Goal: Task Accomplishment & Management: Complete application form

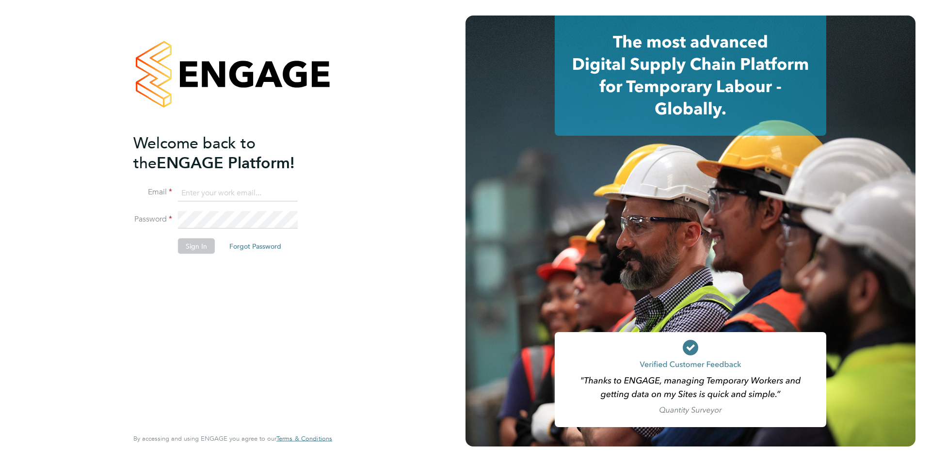
type input "jscholes@fr-group.co.uk"
click at [194, 244] on button "Sign In" at bounding box center [196, 247] width 37 height 16
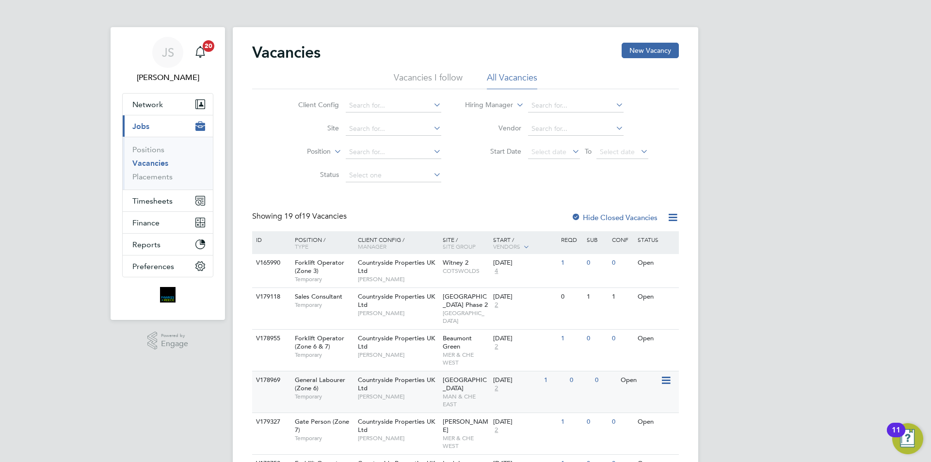
scroll to position [48, 0]
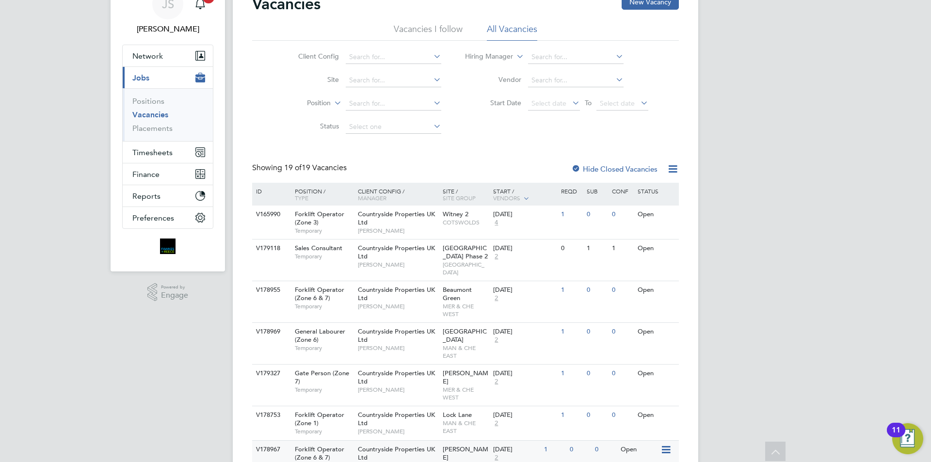
click at [397, 445] on span "Countryside Properties UK Ltd" at bounding box center [396, 453] width 77 height 16
click at [161, 55] on span "Network" at bounding box center [147, 55] width 31 height 9
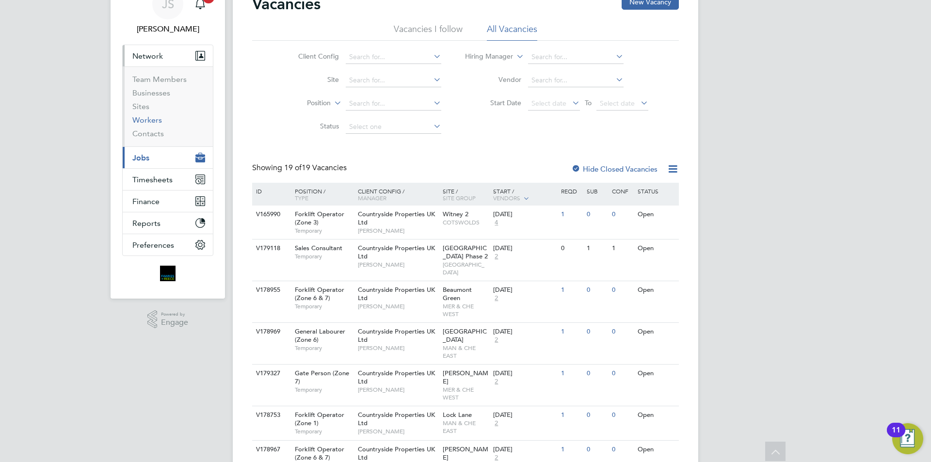
click at [154, 121] on link "Workers" at bounding box center [147, 119] width 30 height 9
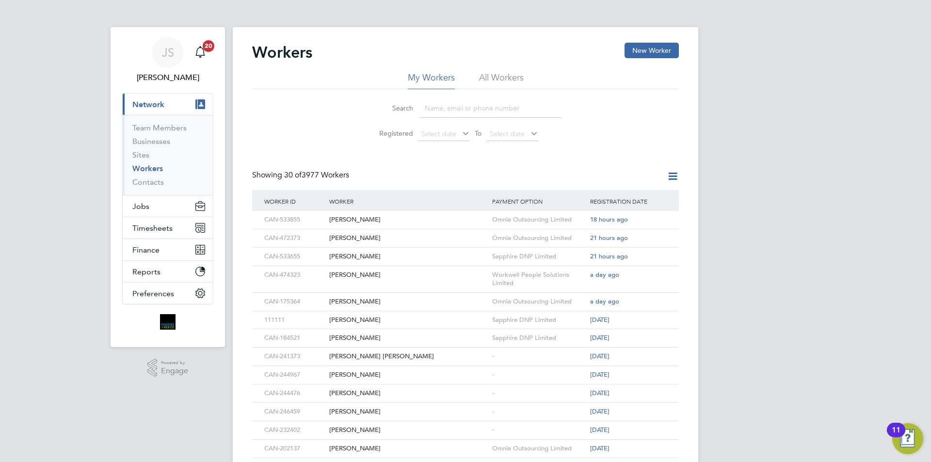
drag, startPoint x: 494, startPoint y: 76, endPoint x: 321, endPoint y: 79, distance: 173.1
click at [494, 76] on li "All Workers" at bounding box center [501, 80] width 45 height 17
click at [470, 108] on input at bounding box center [491, 108] width 142 height 19
paste input "[EMAIL_ADDRESS][DOMAIN_NAME]"
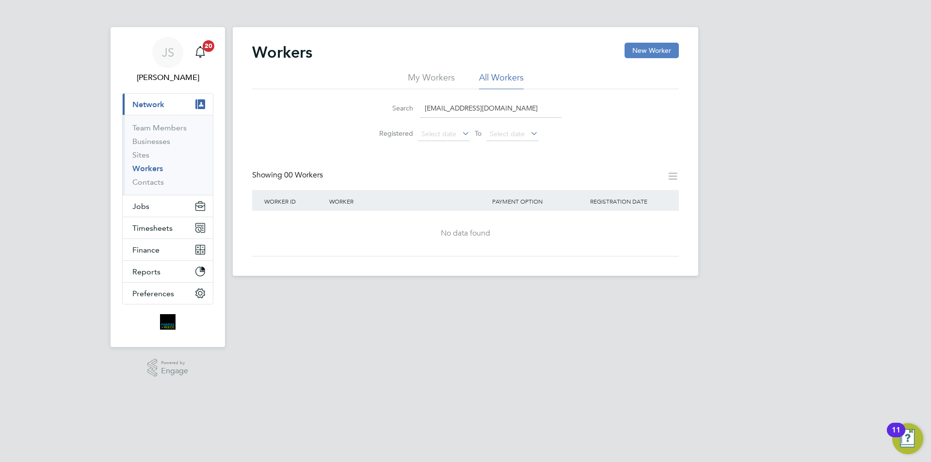
type input "[EMAIL_ADDRESS][DOMAIN_NAME]"
click at [650, 52] on button "New Worker" at bounding box center [652, 51] width 54 height 16
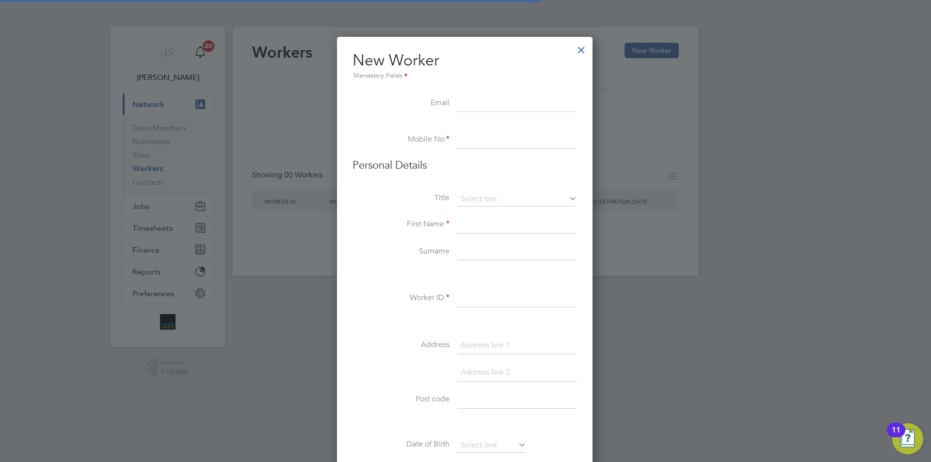
scroll to position [825, 257]
paste input "[EMAIL_ADDRESS][DOMAIN_NAME]"
type input "[EMAIL_ADDRESS][DOMAIN_NAME]"
click at [502, 132] on input at bounding box center [517, 139] width 120 height 17
paste input "07368191484"
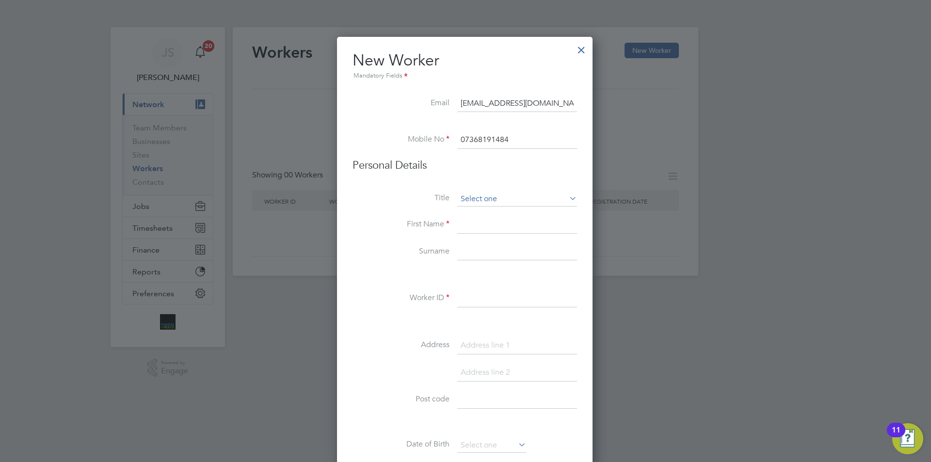
type input "07368191484"
click at [505, 197] on input at bounding box center [517, 199] width 120 height 15
click at [482, 209] on li "Mr" at bounding box center [517, 213] width 121 height 13
type input "Mr"
click at [490, 232] on input at bounding box center [517, 224] width 120 height 17
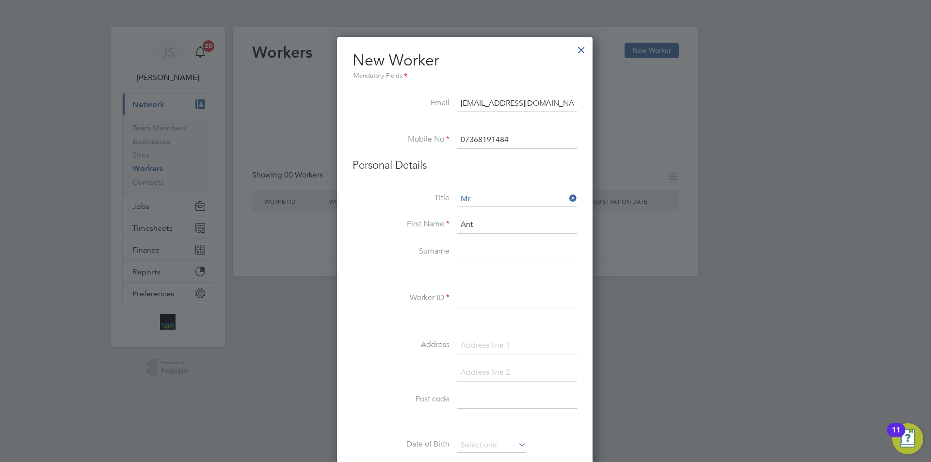
type input "Ant"
type input "/"
type input "Dickin"
click at [470, 292] on input at bounding box center [517, 298] width 120 height 17
paste input "CAN-540937"
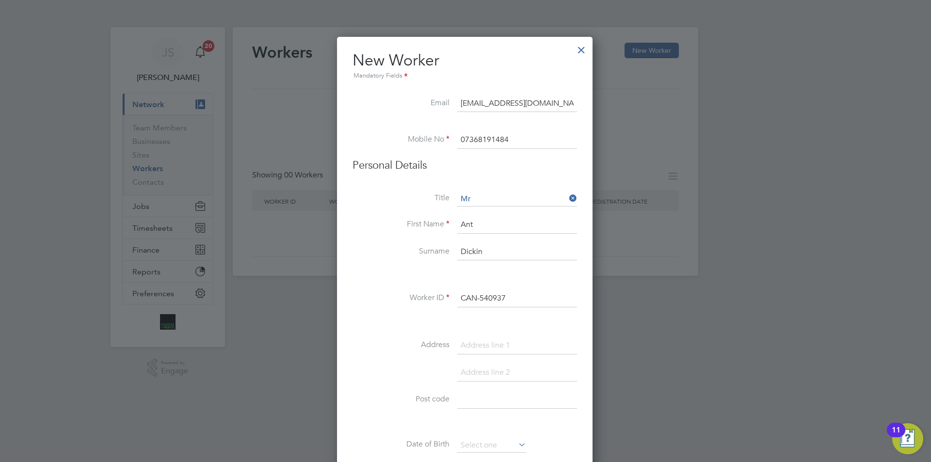
scroll to position [145, 0]
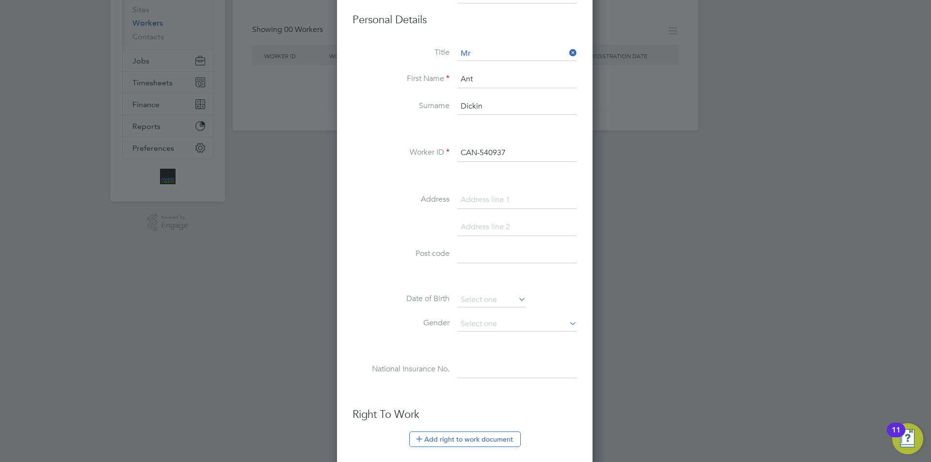
type input "CAN-540937"
click at [489, 200] on input at bounding box center [517, 200] width 120 height 17
paste input "37 Conniston Ave"
type input "37 Conniston Ave"
click at [456, 254] on li "Post code" at bounding box center [465, 259] width 225 height 27
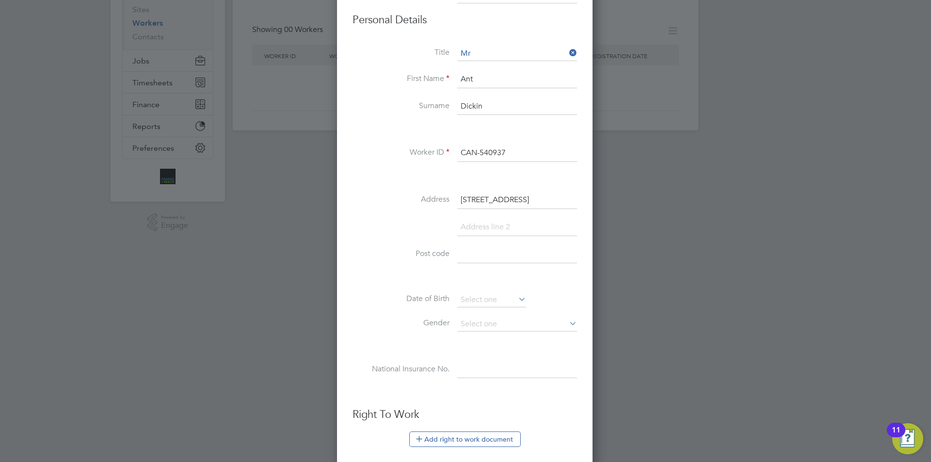
click at [471, 249] on input at bounding box center [517, 254] width 120 height 17
paste input "M45 6ED"
type input "M45 6ED"
click at [493, 302] on input at bounding box center [491, 300] width 69 height 15
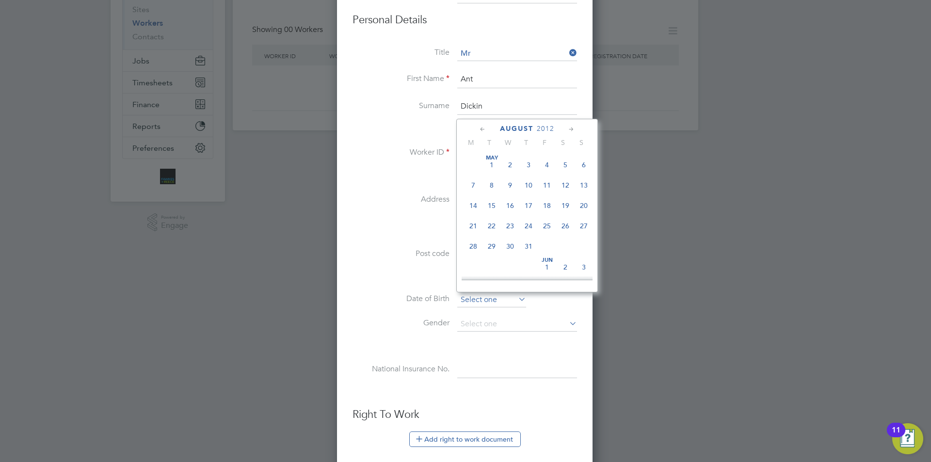
scroll to position [378, 0]
click at [543, 123] on div "August 2012 M T W T F S S May 1 2 3 4 5 6 7 8 9 10 11 12 13 14 15 16 17 18 19 2…" at bounding box center [527, 206] width 142 height 174
click at [543, 127] on span "2012" at bounding box center [545, 129] width 17 height 8
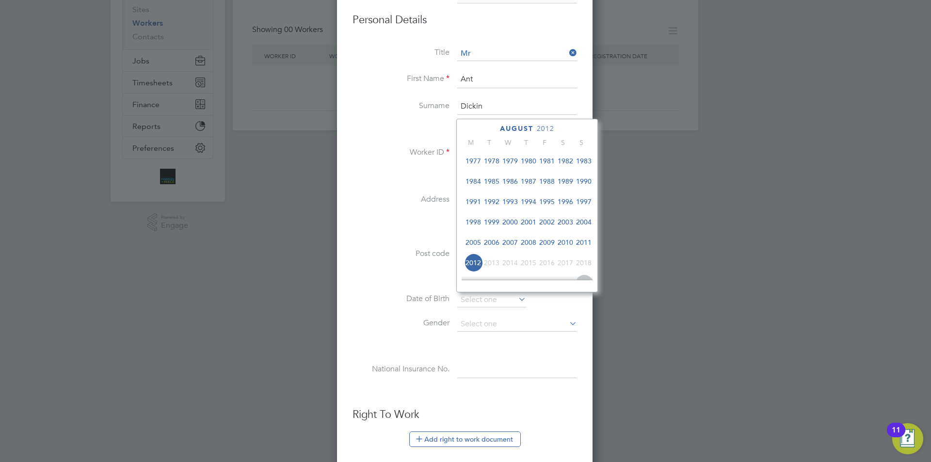
scroll to position [160, 0]
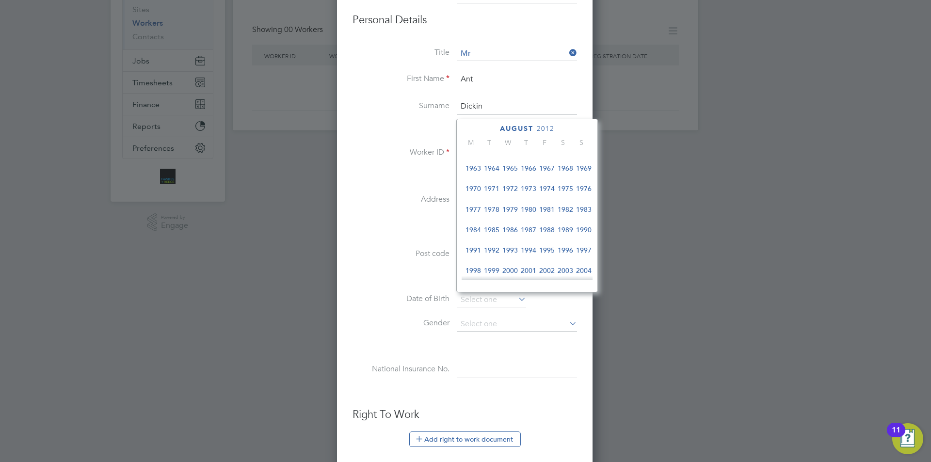
click at [586, 191] on span "1976" at bounding box center [584, 188] width 18 height 18
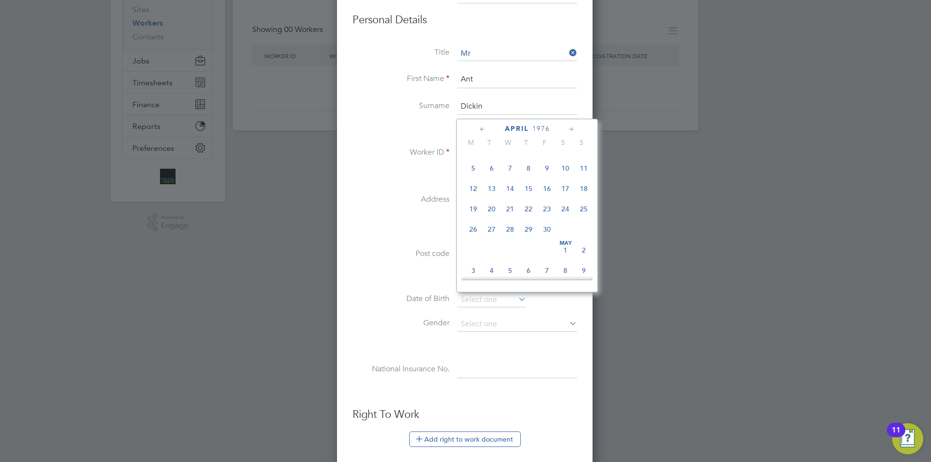
scroll to position [135, 0]
click at [544, 238] on span "2" at bounding box center [547, 234] width 18 height 18
type input "02 Apr 1976"
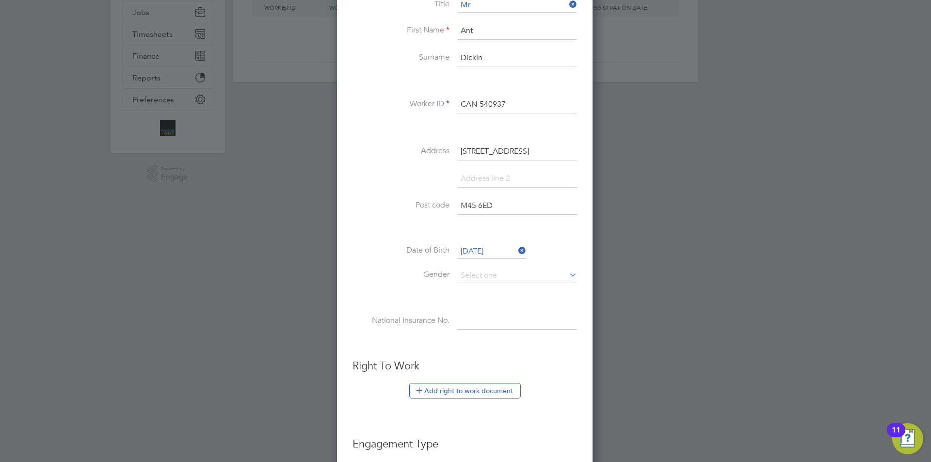
scroll to position [242, 0]
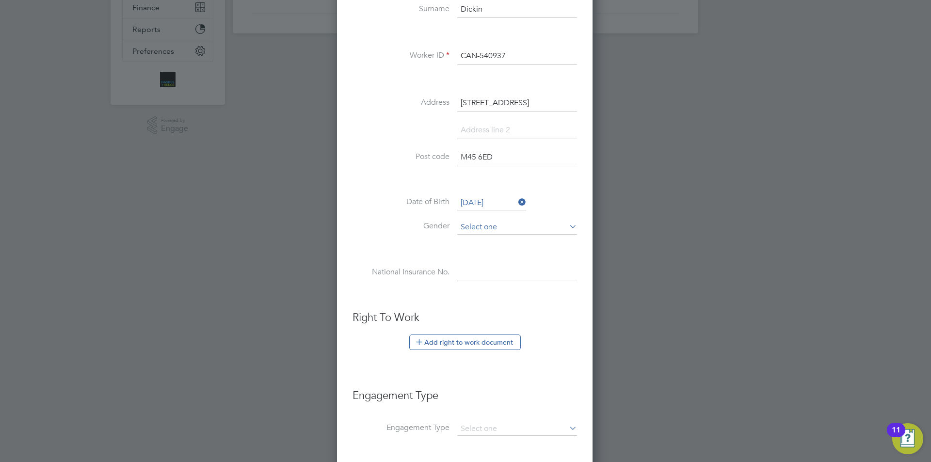
click at [502, 230] on input at bounding box center [517, 227] width 120 height 15
click at [480, 239] on li "Male" at bounding box center [517, 241] width 121 height 13
type input "Male"
click at [485, 276] on input at bounding box center [517, 272] width 120 height 17
paste input "JE425854A"
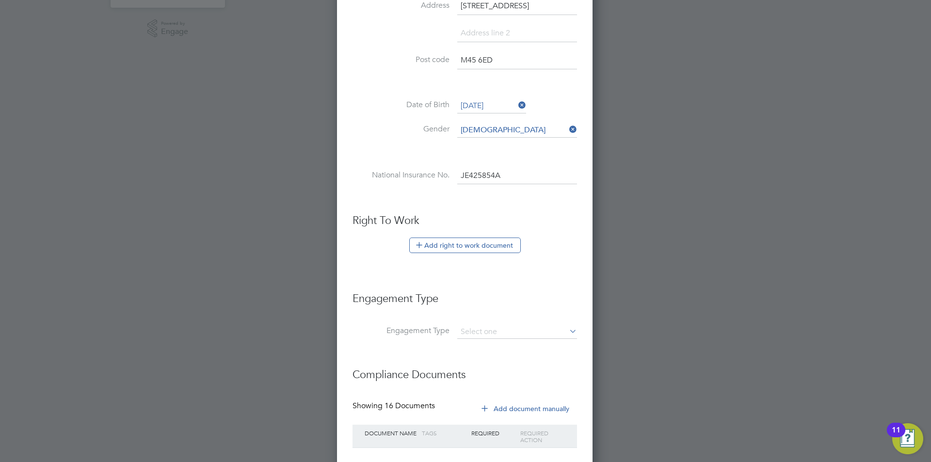
scroll to position [400, 0]
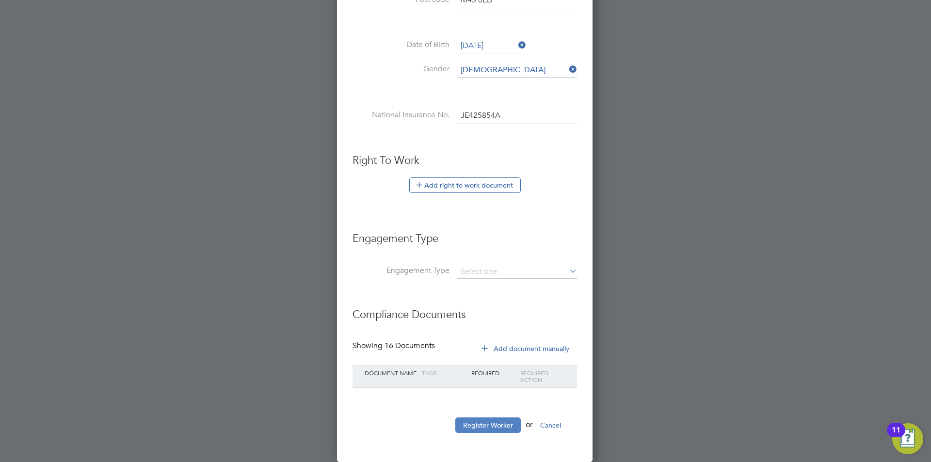
type input "JE 42 58 54 A"
click at [478, 421] on button "Register Worker" at bounding box center [487, 426] width 65 height 16
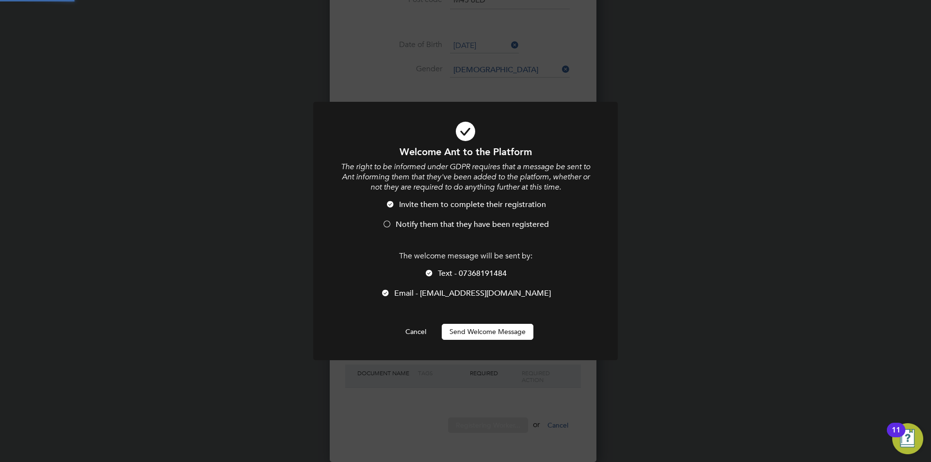
scroll to position [0, 0]
click at [499, 338] on button "Send Welcome Message" at bounding box center [488, 332] width 92 height 16
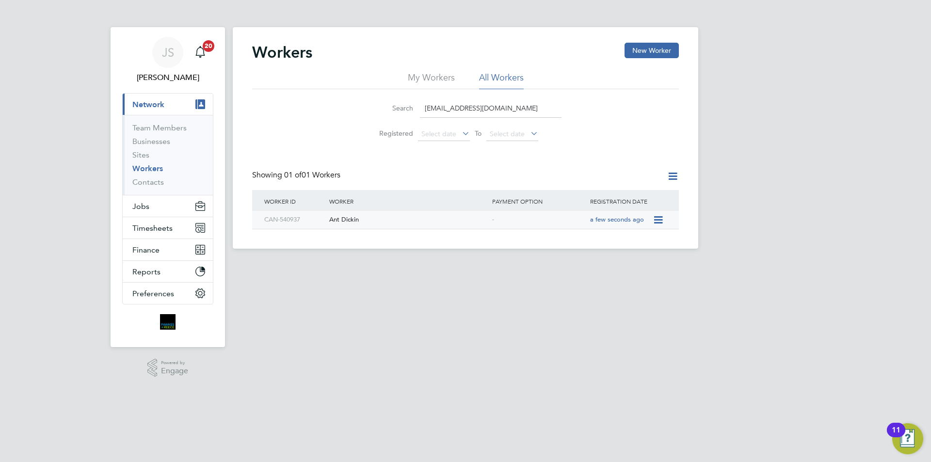
click at [479, 219] on div "Ant Dickin" at bounding box center [408, 220] width 163 height 18
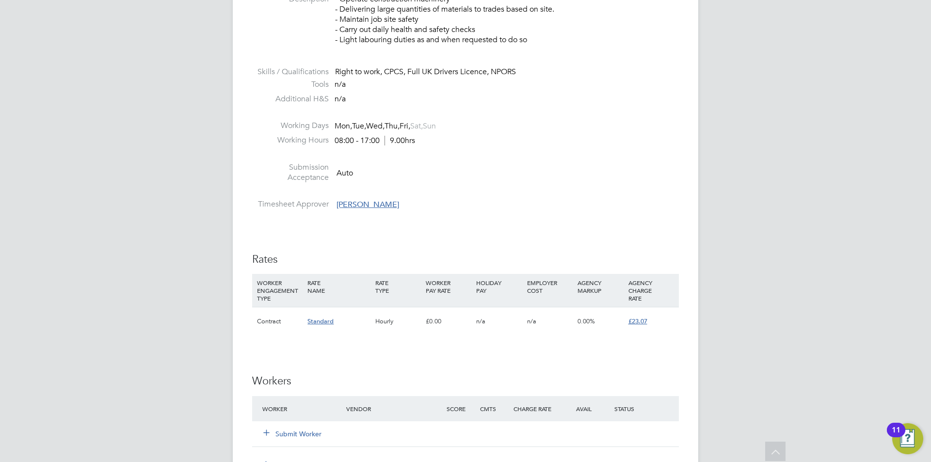
scroll to position [485, 0]
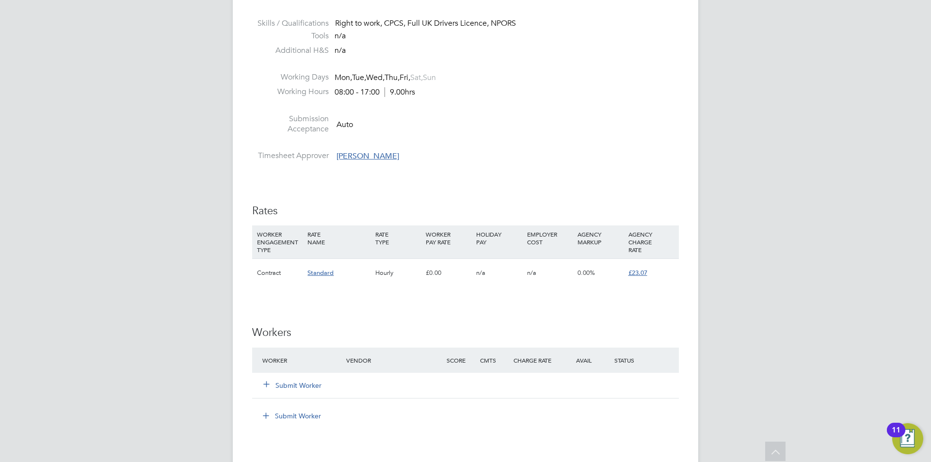
click at [286, 386] on button "Submit Worker" at bounding box center [293, 386] width 58 height 10
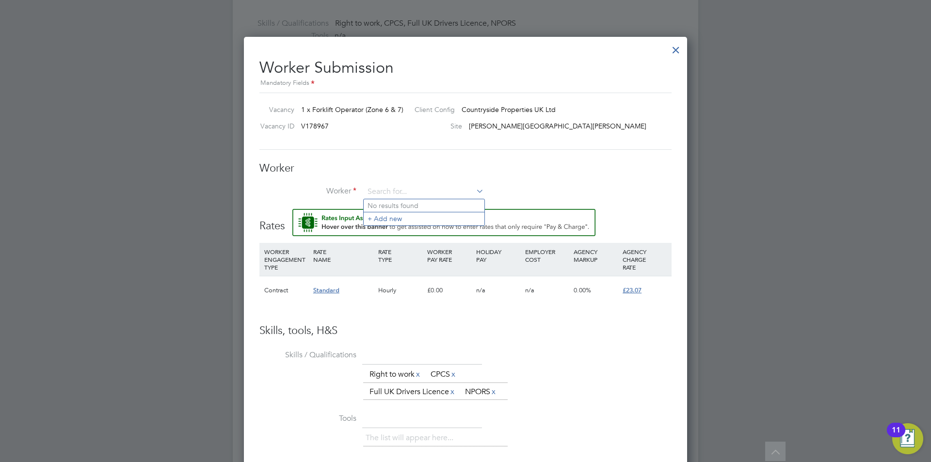
scroll to position [0, 0]
type input "ant di"
click at [675, 48] on div at bounding box center [675, 47] width 17 height 17
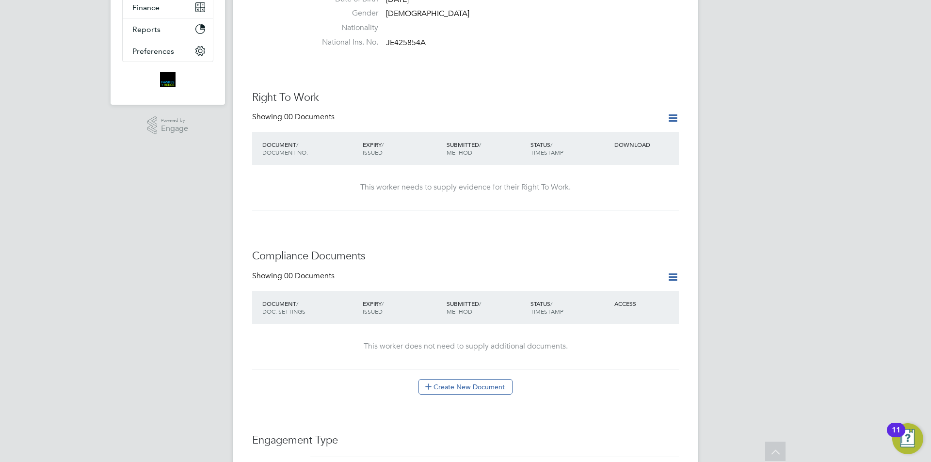
scroll to position [533, 0]
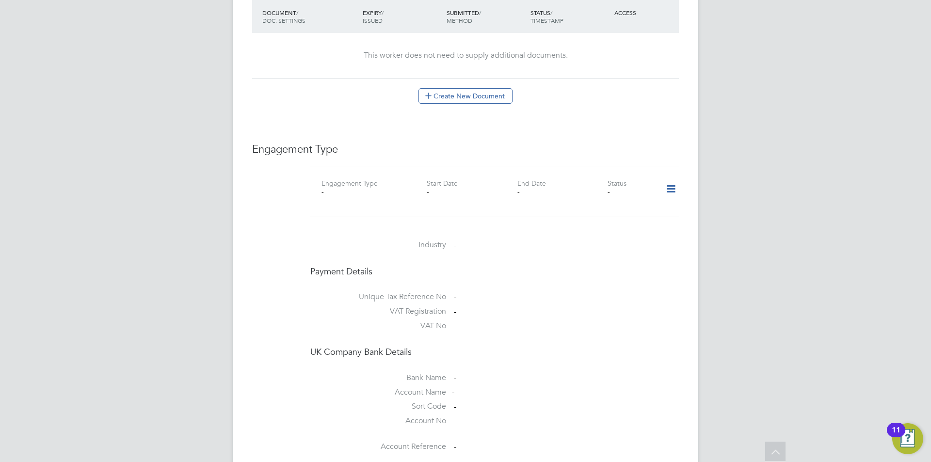
click at [674, 185] on icon at bounding box center [670, 189] width 17 height 22
click at [629, 216] on li "Add Engagement Type" at bounding box center [621, 221] width 110 height 14
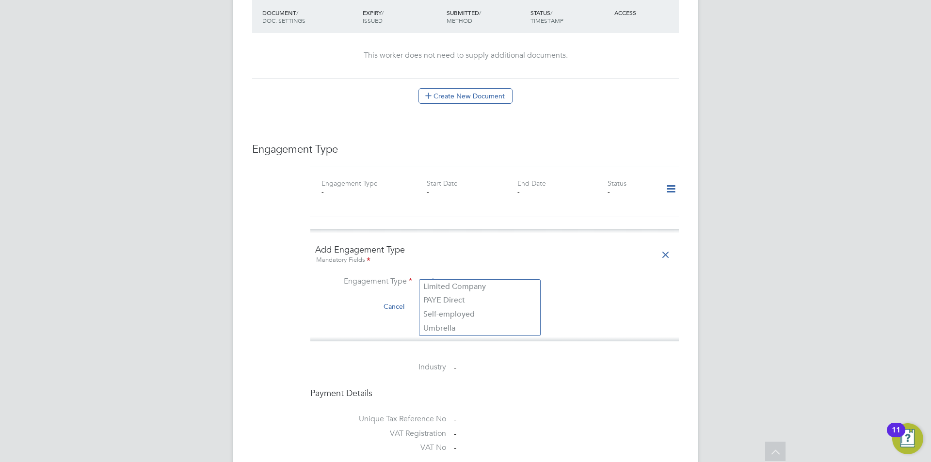
click at [477, 275] on input at bounding box center [480, 282] width 120 height 14
click at [447, 325] on li "Umbrella" at bounding box center [479, 329] width 121 height 14
type input "Umbrella"
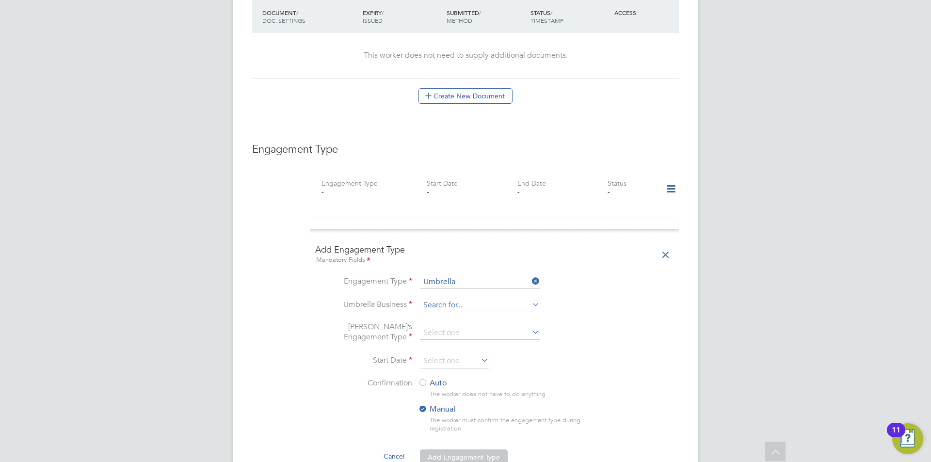
click at [451, 299] on input at bounding box center [480, 306] width 120 height 14
click at [460, 311] on li "Omni a Outsourcing Limited" at bounding box center [479, 310] width 121 height 14
type input "Omnia Outsourcing Limited"
click at [465, 326] on input at bounding box center [480, 333] width 120 height 14
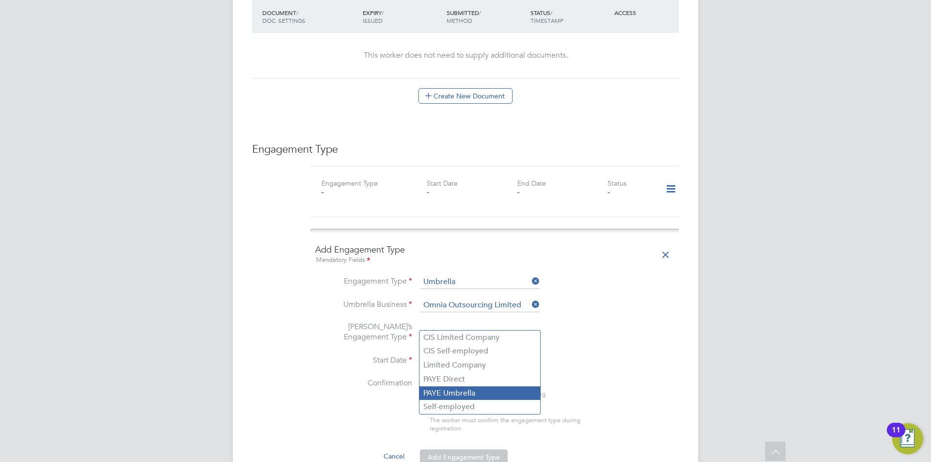
click at [457, 396] on li "PAYE Umbrella" at bounding box center [479, 393] width 121 height 14
type input "PAYE Umbrella"
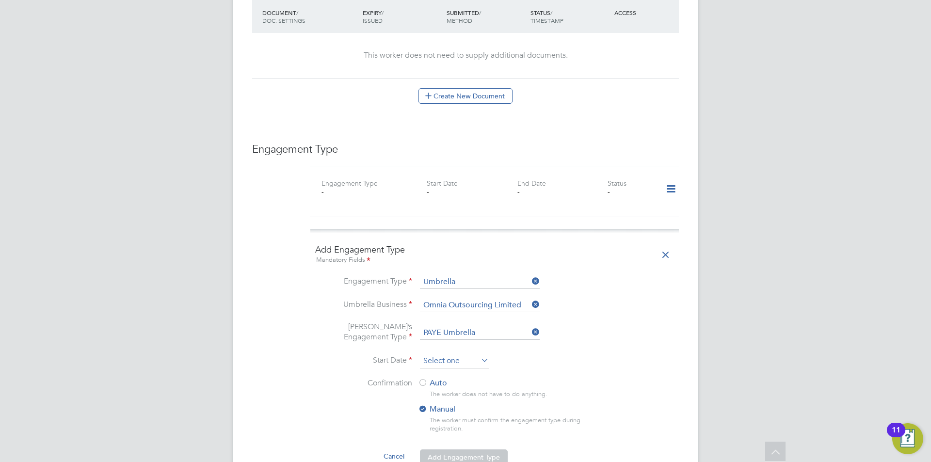
click at [432, 354] on input at bounding box center [454, 361] width 69 height 15
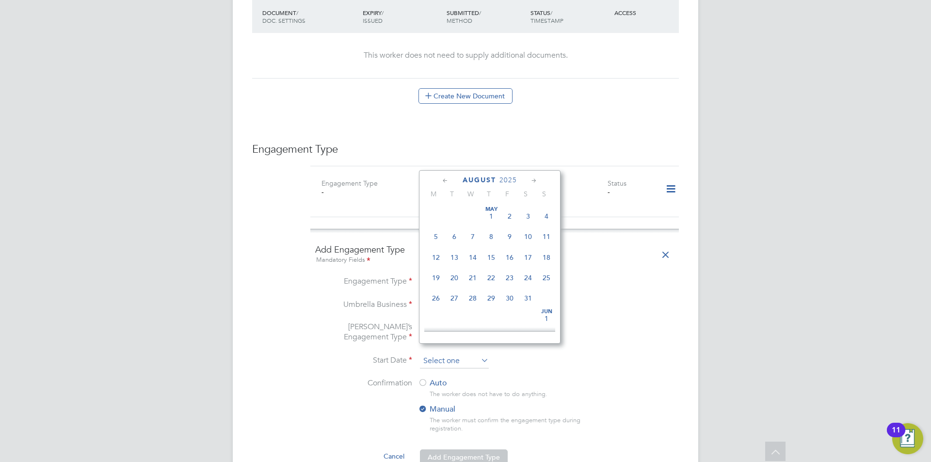
scroll to position [378, 0]
click at [493, 256] on span "28" at bounding box center [491, 248] width 18 height 18
type input "[DATE]"
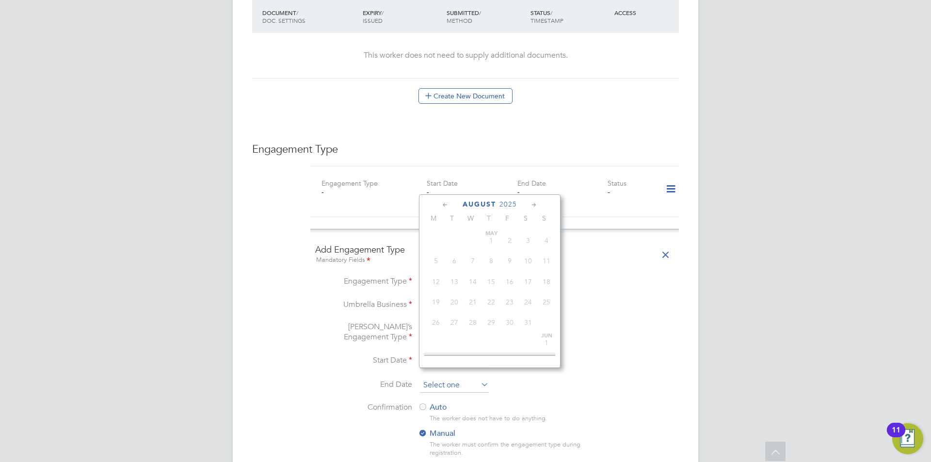
click at [465, 378] on input at bounding box center [454, 385] width 69 height 15
click at [535, 203] on icon at bounding box center [534, 205] width 9 height 11
click at [535, 204] on icon at bounding box center [534, 205] width 9 height 11
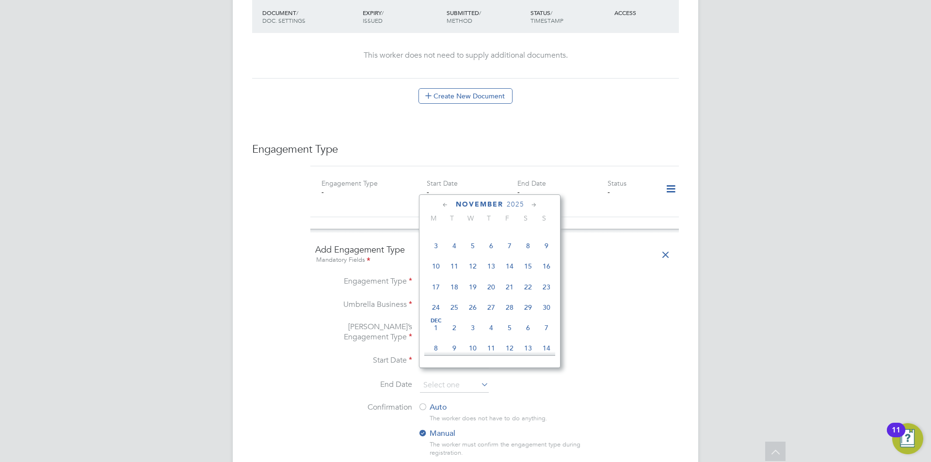
click at [535, 204] on icon at bounding box center [534, 205] width 9 height 11
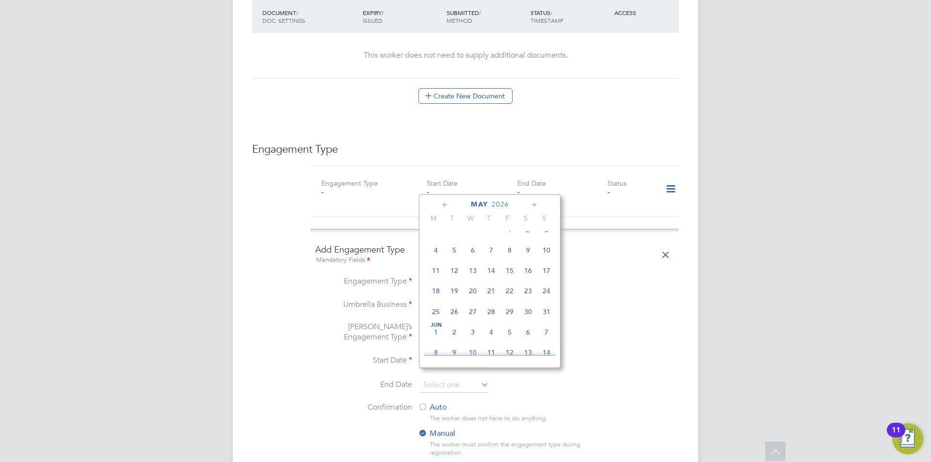
click at [535, 204] on icon at bounding box center [534, 205] width 9 height 11
click at [509, 298] on span "26" at bounding box center [509, 288] width 18 height 18
type input "26 Jun 2026"
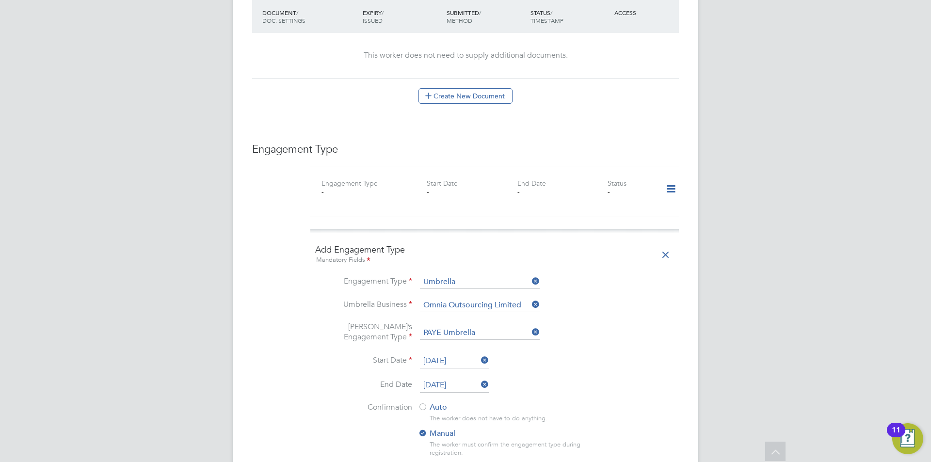
scroll to position [630, 0]
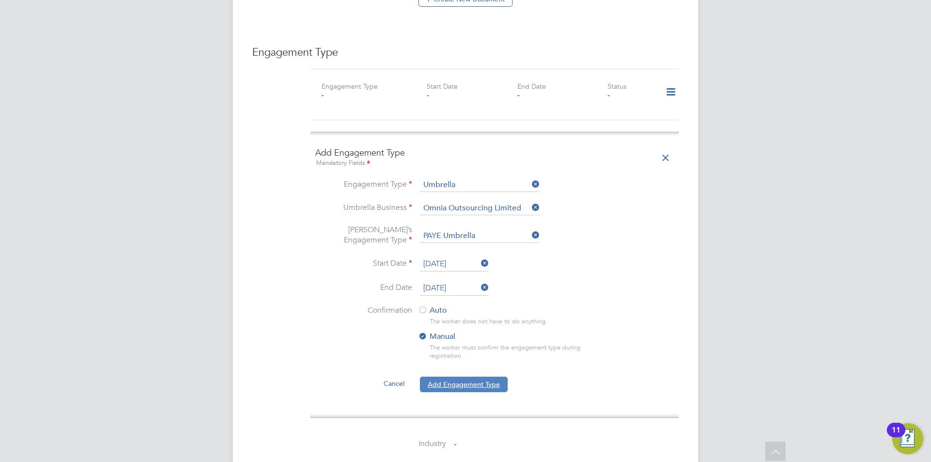
click at [498, 377] on button "Add Engagement Type" at bounding box center [464, 385] width 88 height 16
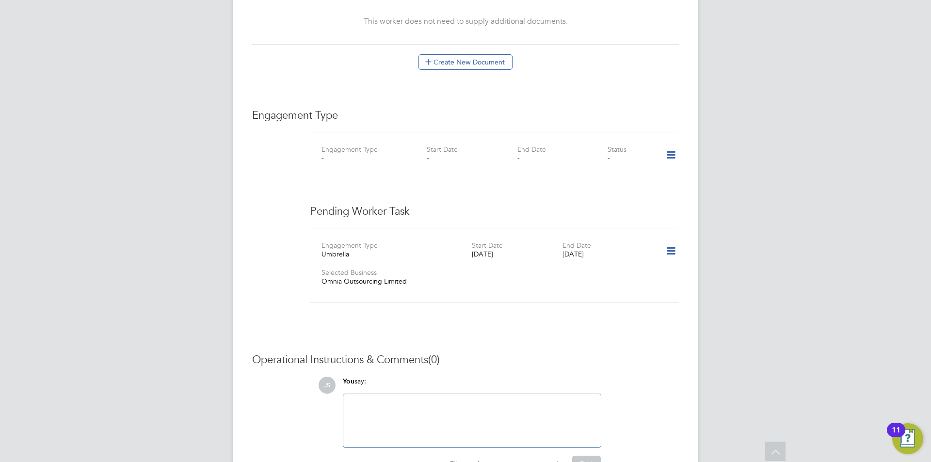
scroll to position [373, 0]
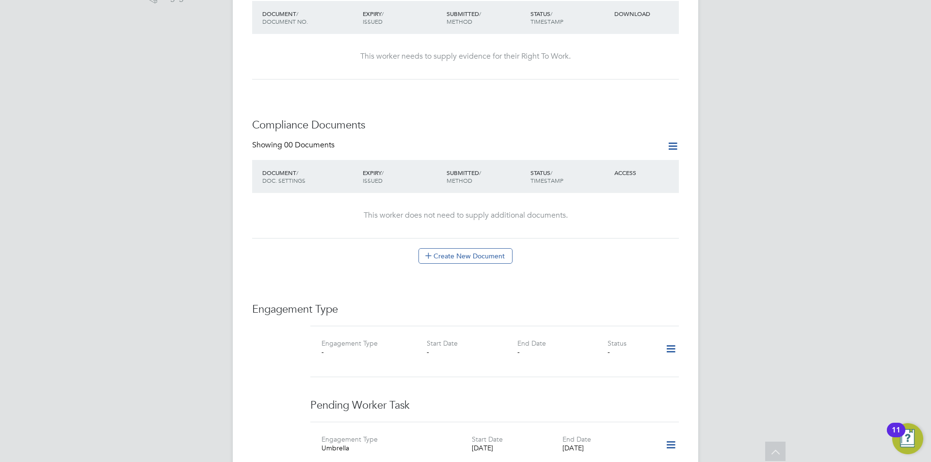
click at [464, 238] on div "Showing 00 Documents DOCUMENT / DOC. SETTINGS EXPIRY / ISSUED SUBMITTED / METHO…" at bounding box center [465, 202] width 427 height 124
click at [452, 248] on button "Create New Document" at bounding box center [465, 256] width 94 height 16
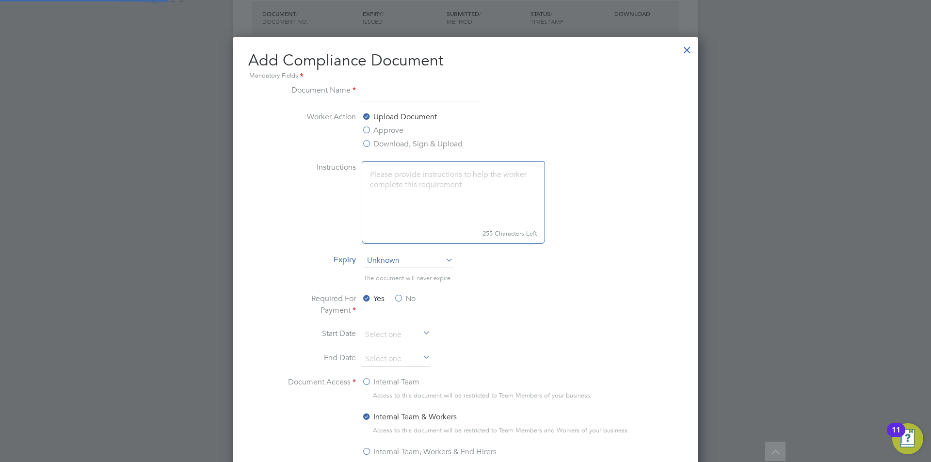
scroll to position [509, 466]
click at [405, 93] on input at bounding box center [422, 92] width 120 height 17
type input "DL"
click at [392, 133] on label "Approve" at bounding box center [383, 131] width 42 height 12
click at [0, 0] on input "Approve" at bounding box center [0, 0] width 0 height 0
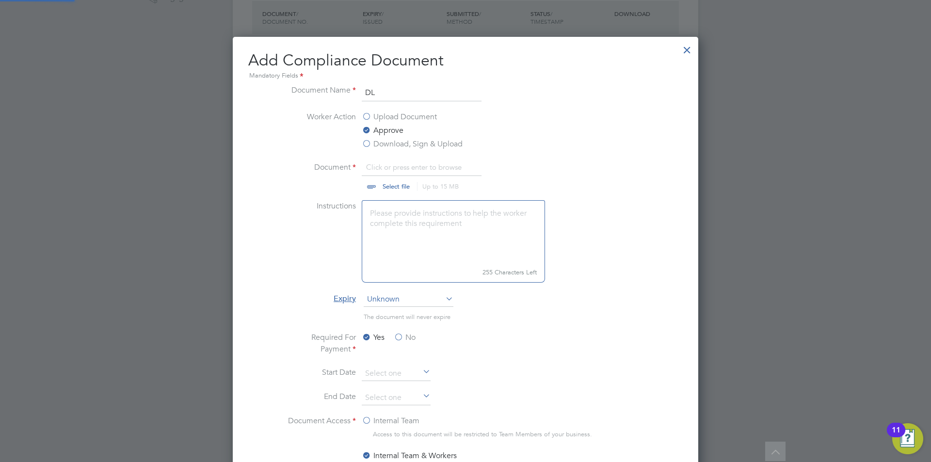
scroll to position [548, 466]
click at [398, 189] on input "file" at bounding box center [405, 175] width 152 height 29
type input "C:\fakepath\dl.jfif"
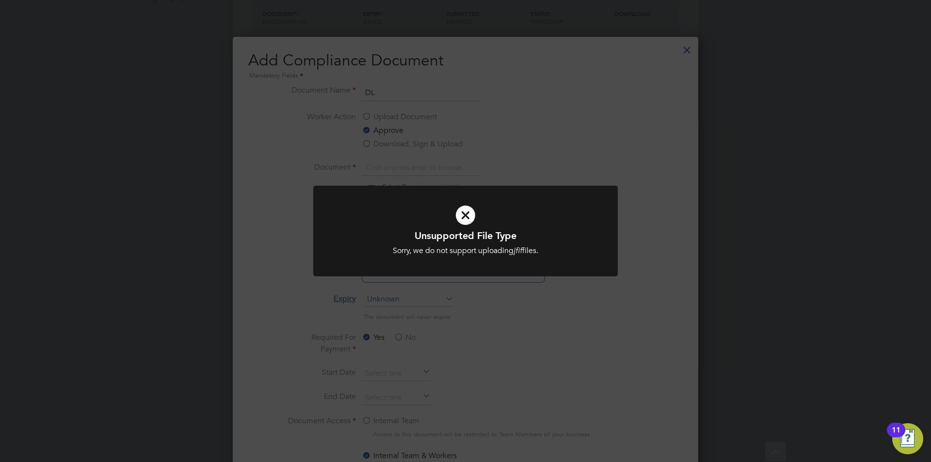
scroll to position [616, 0]
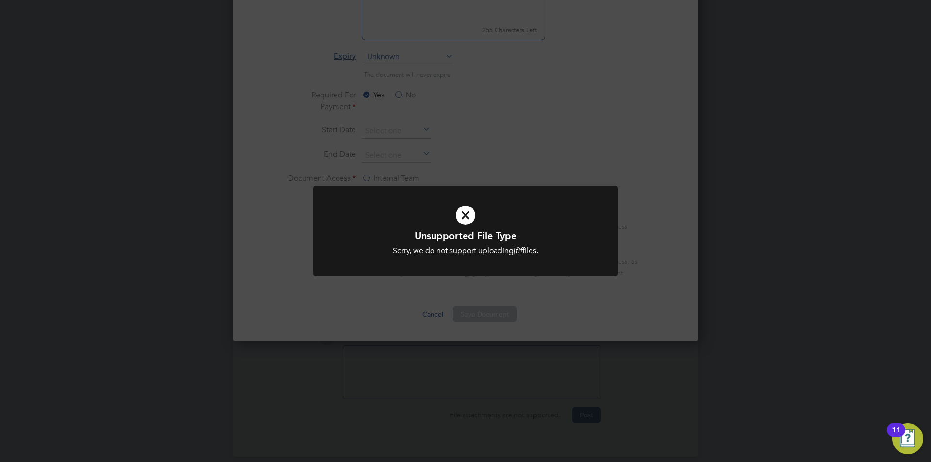
click at [433, 297] on div "Unsupported File Type Sorry, we do not support uploading jfif files. Cancel Okay" at bounding box center [465, 231] width 931 height 462
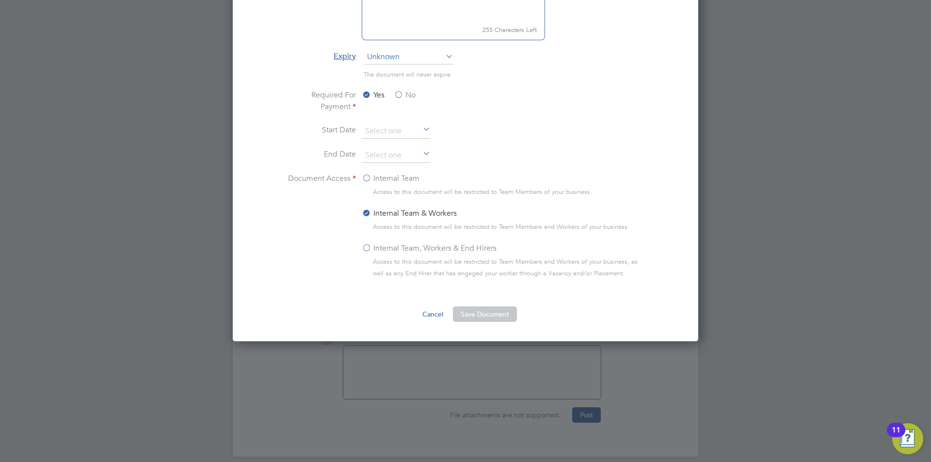
scroll to position [373, 0]
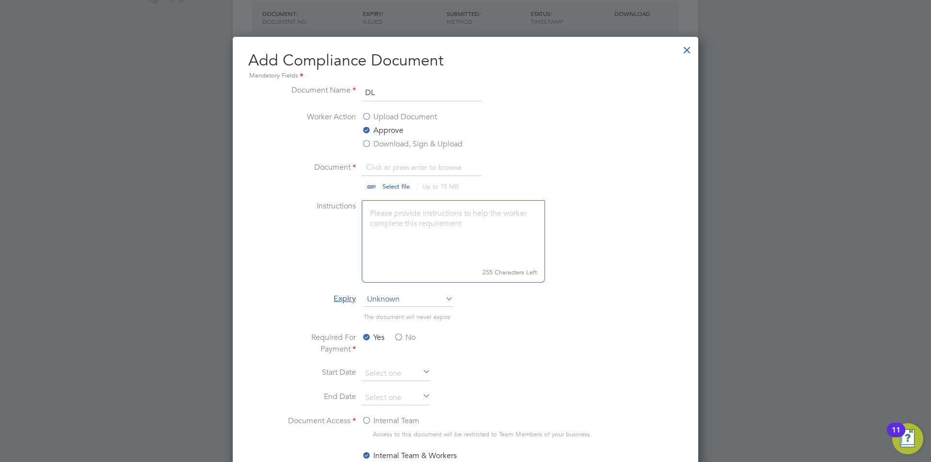
click at [398, 175] on input "file" at bounding box center [405, 175] width 152 height 29
type input "C:\fakepath\dl.jpg"
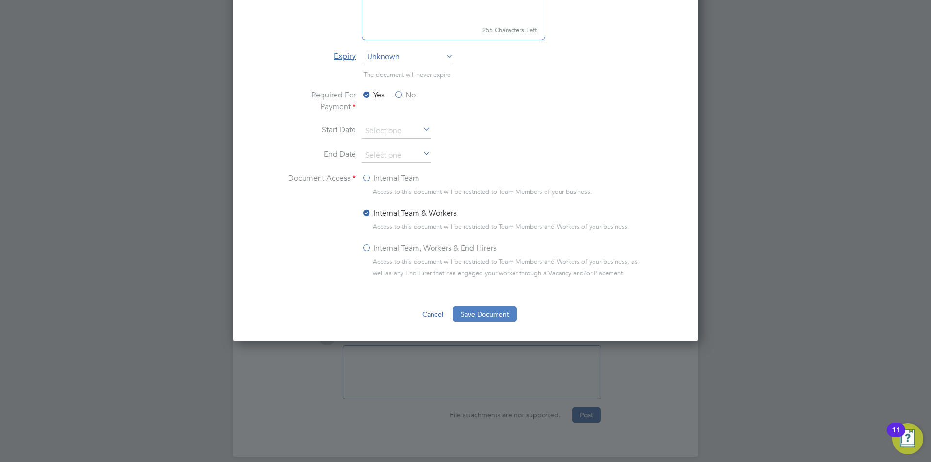
click at [468, 312] on button "Save Document" at bounding box center [485, 314] width 64 height 16
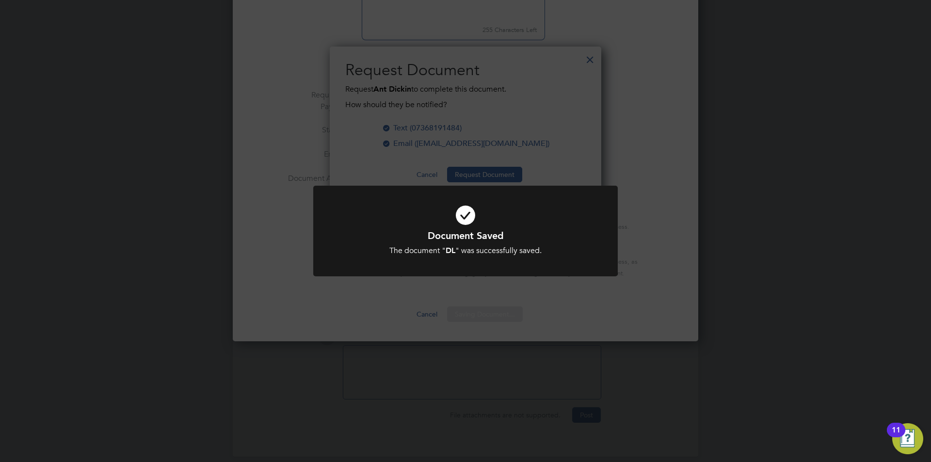
click at [323, 299] on div "Document Saved The document " DL " was successfully saved. Cancel Okay" at bounding box center [465, 231] width 931 height 462
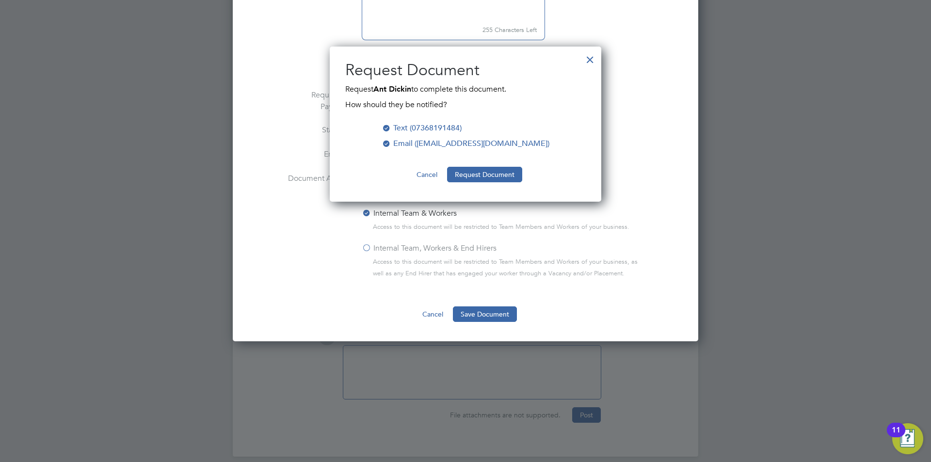
click at [429, 172] on button "Cancel" at bounding box center [427, 175] width 36 height 16
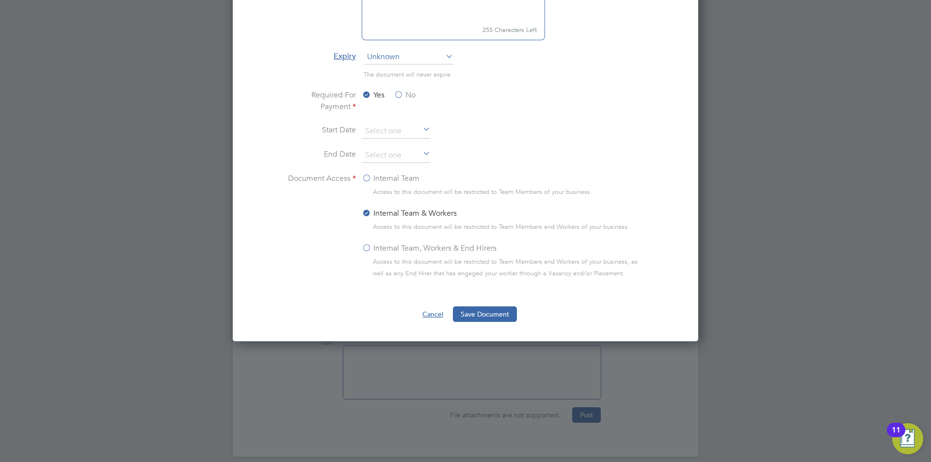
click at [435, 318] on button "Cancel" at bounding box center [433, 314] width 36 height 16
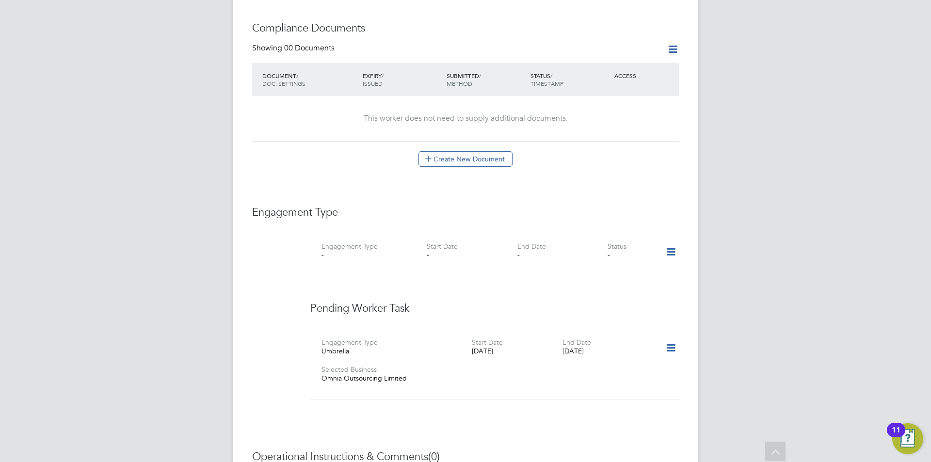
scroll to position [373, 0]
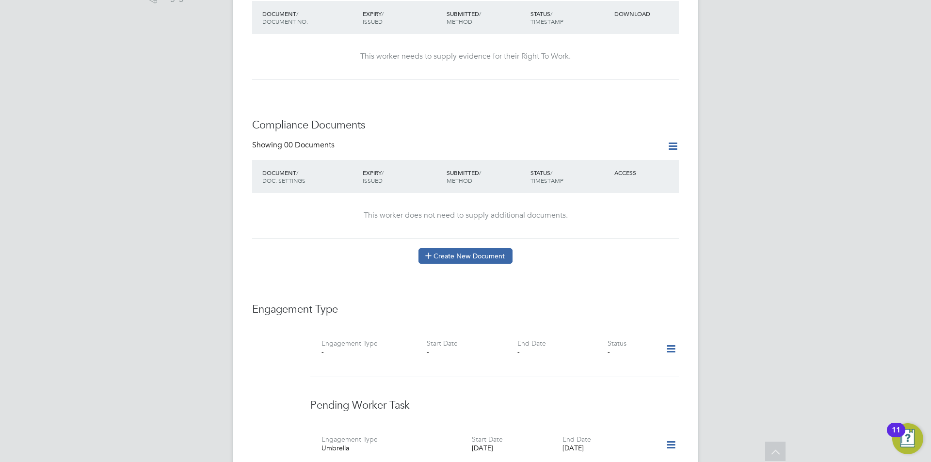
click at [479, 248] on button "Create New Document" at bounding box center [465, 256] width 94 height 16
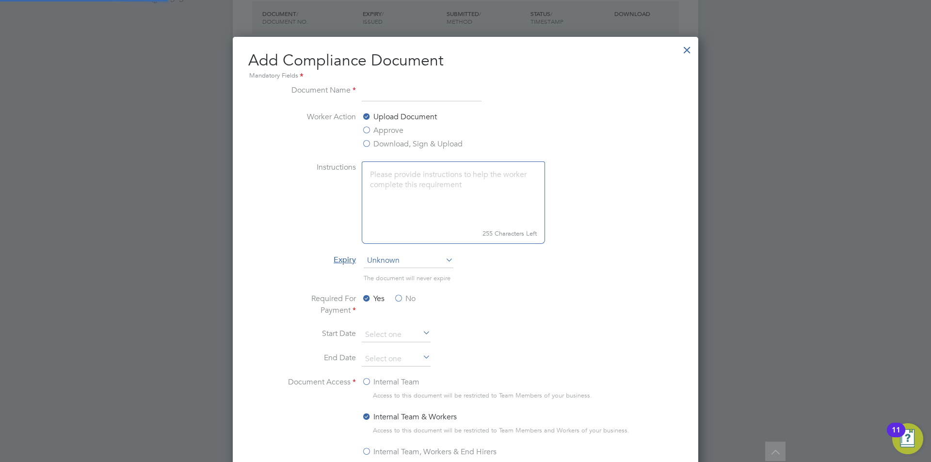
scroll to position [509, 466]
click at [404, 92] on input at bounding box center [422, 92] width 120 height 17
type input "cpcs"
click at [383, 127] on label "Approve" at bounding box center [383, 131] width 42 height 12
click at [0, 0] on input "Approve" at bounding box center [0, 0] width 0 height 0
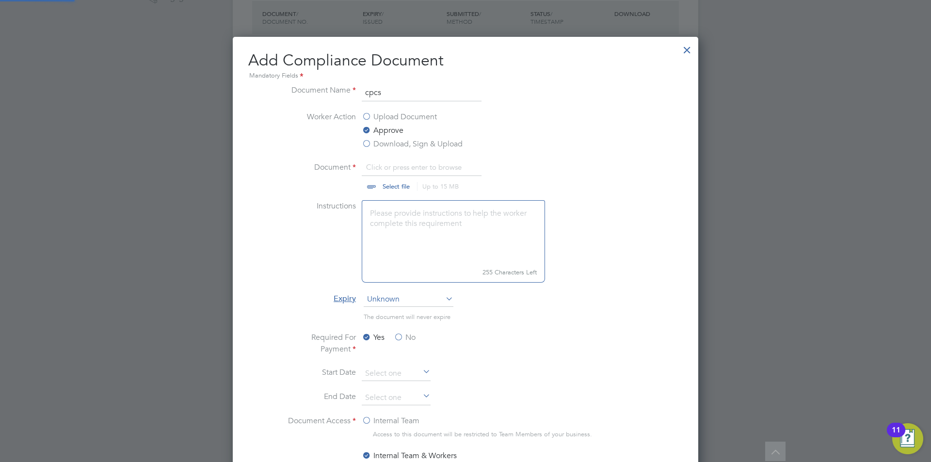
scroll to position [15, 120]
click at [383, 189] on input "file" at bounding box center [405, 175] width 152 height 29
type input "C:\fakepath\cpcs.jpg"
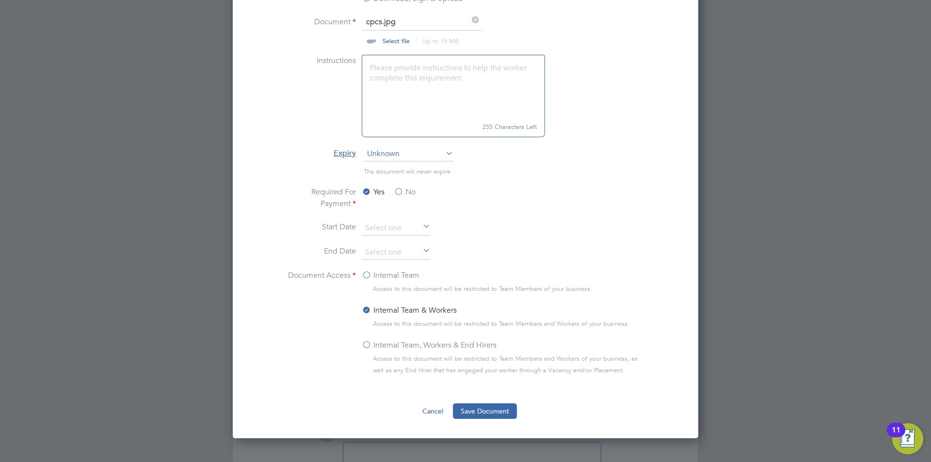
scroll to position [567, 0]
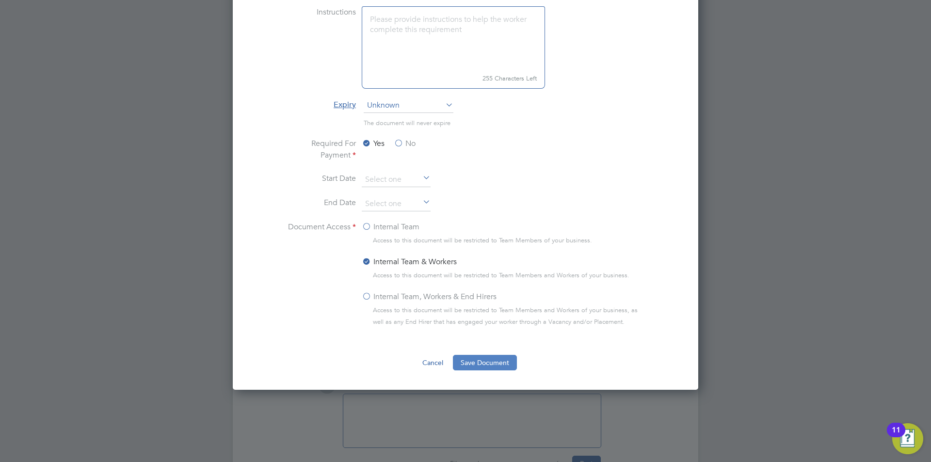
click at [482, 367] on button "Save Document" at bounding box center [485, 363] width 64 height 16
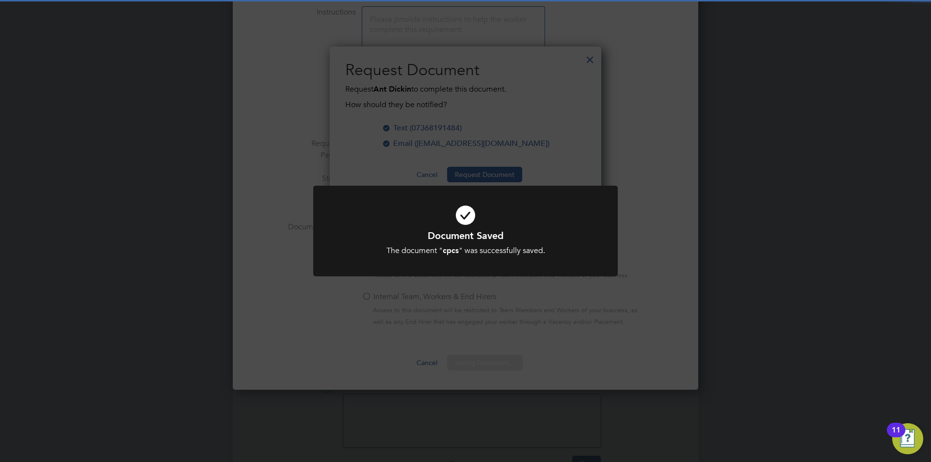
scroll to position [156, 272]
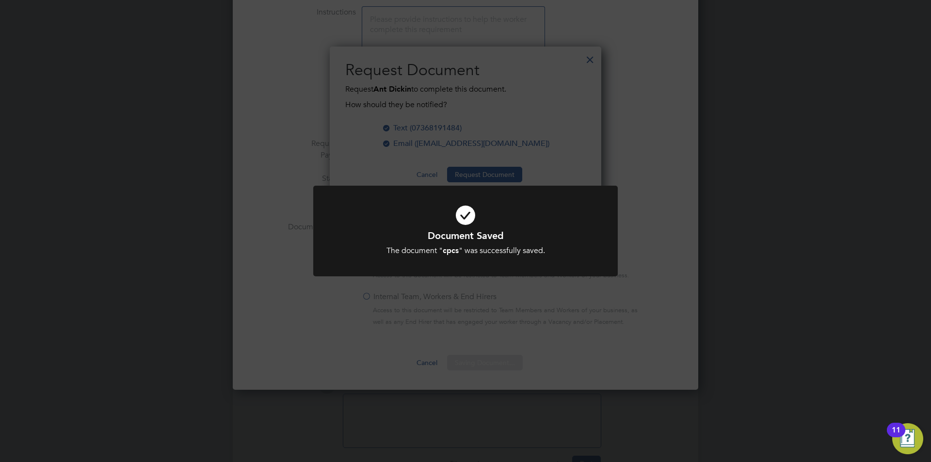
click at [465, 308] on div "Document Saved The document " cpcs " was successfully saved. Cancel Okay" at bounding box center [465, 231] width 931 height 462
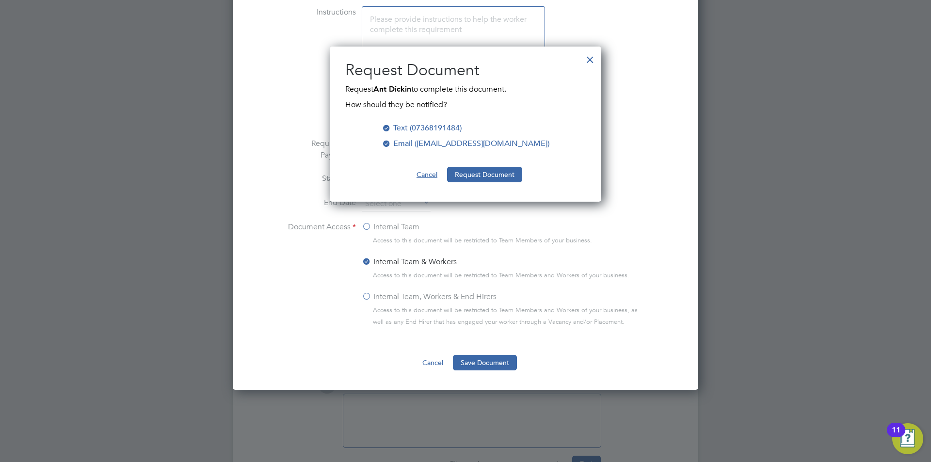
click at [429, 171] on button "Cancel" at bounding box center [427, 175] width 36 height 16
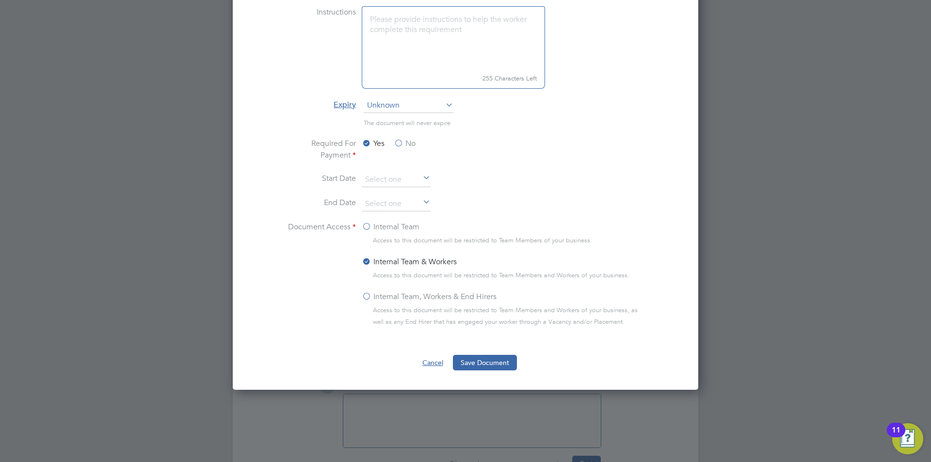
click at [437, 365] on button "Cancel" at bounding box center [433, 363] width 36 height 16
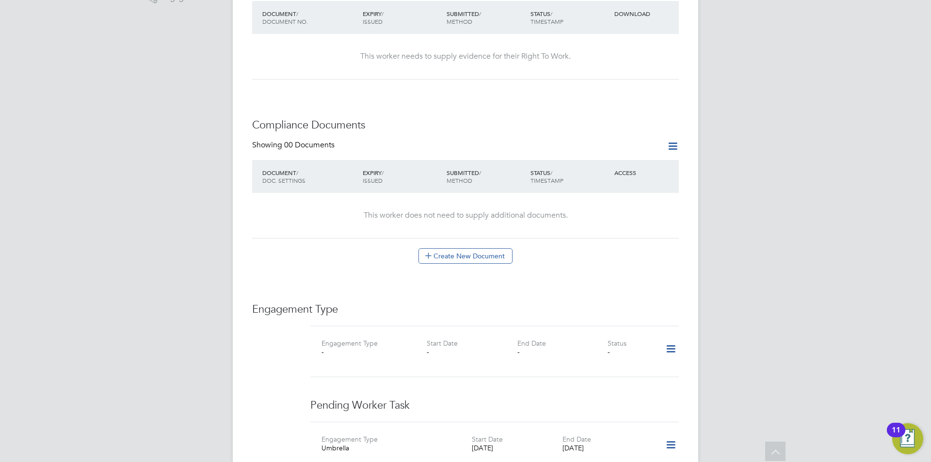
scroll to position [228, 0]
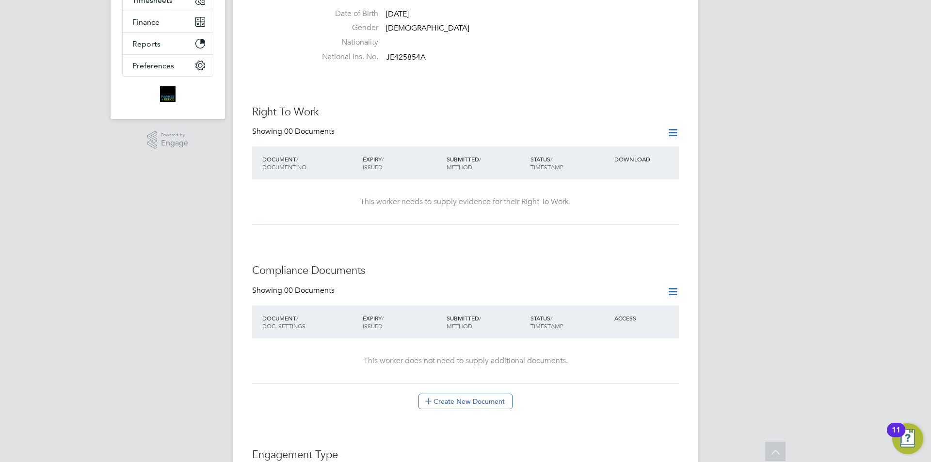
click at [673, 127] on icon at bounding box center [673, 133] width 12 height 12
click at [602, 144] on li "Add Right To Work Document" at bounding box center [619, 147] width 117 height 14
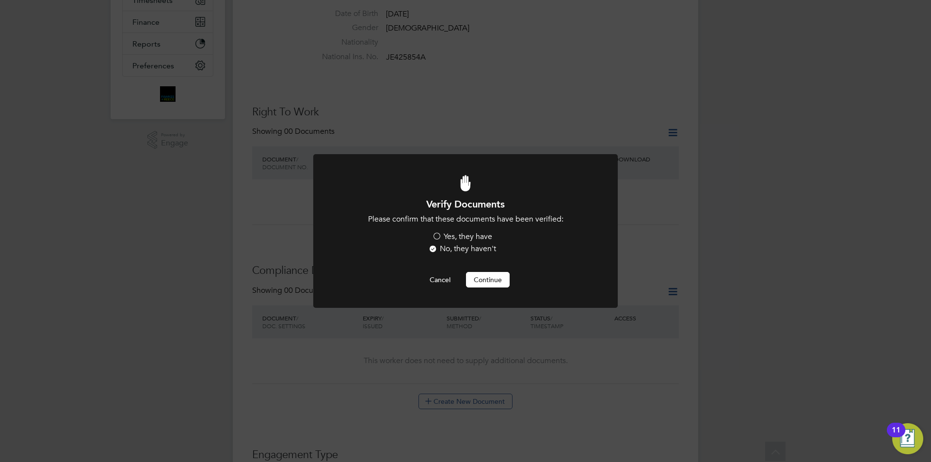
scroll to position [0, 0]
click at [469, 237] on label "Yes, they have" at bounding box center [462, 237] width 60 height 10
click at [0, 0] on input "Yes, they have" at bounding box center [0, 0] width 0 height 0
click at [486, 280] on button "Continue" at bounding box center [488, 280] width 44 height 16
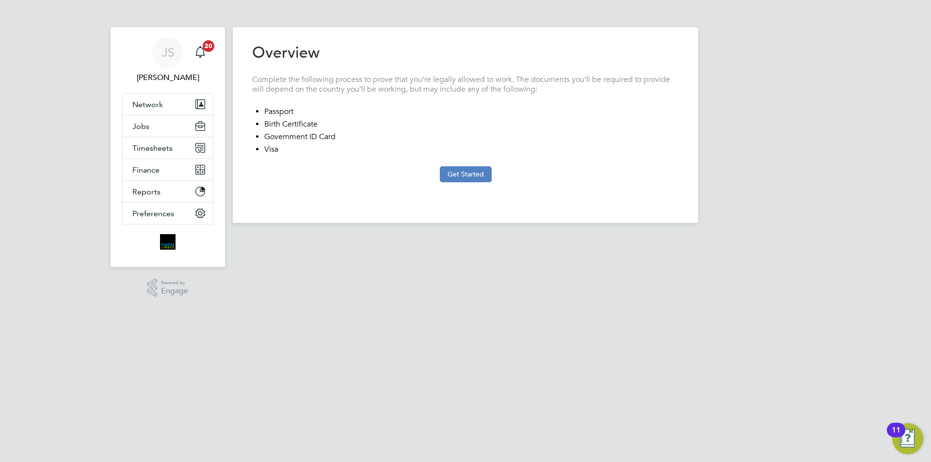
click at [457, 171] on button "Get Started" at bounding box center [466, 174] width 52 height 16
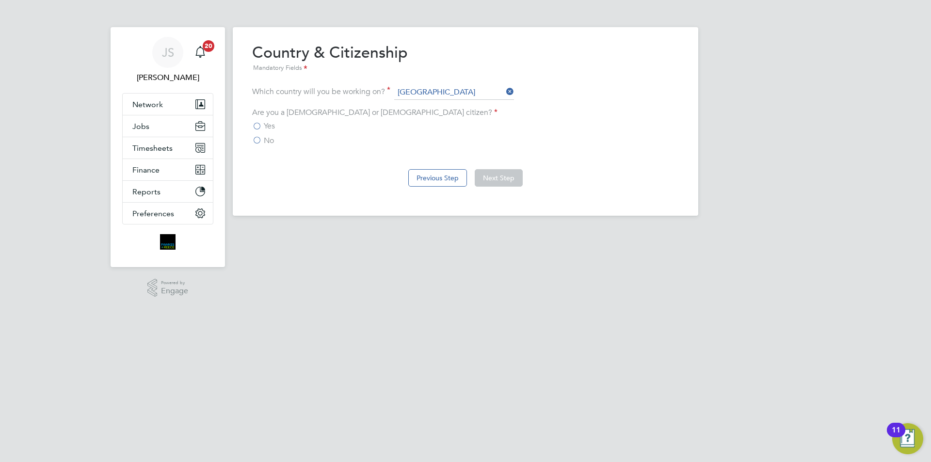
click at [273, 122] on span "Yes" at bounding box center [269, 126] width 11 height 10
click at [0, 0] on input "Yes" at bounding box center [0, 0] width 0 height 0
click at [490, 174] on button "Next Step" at bounding box center [499, 177] width 48 height 17
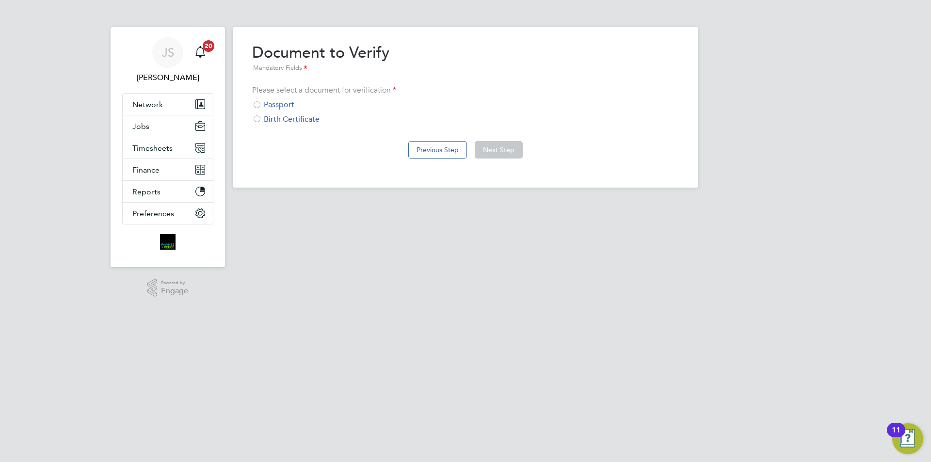
click at [283, 106] on div "Passport" at bounding box center [465, 105] width 427 height 10
click at [496, 155] on button "Next Step" at bounding box center [499, 149] width 48 height 17
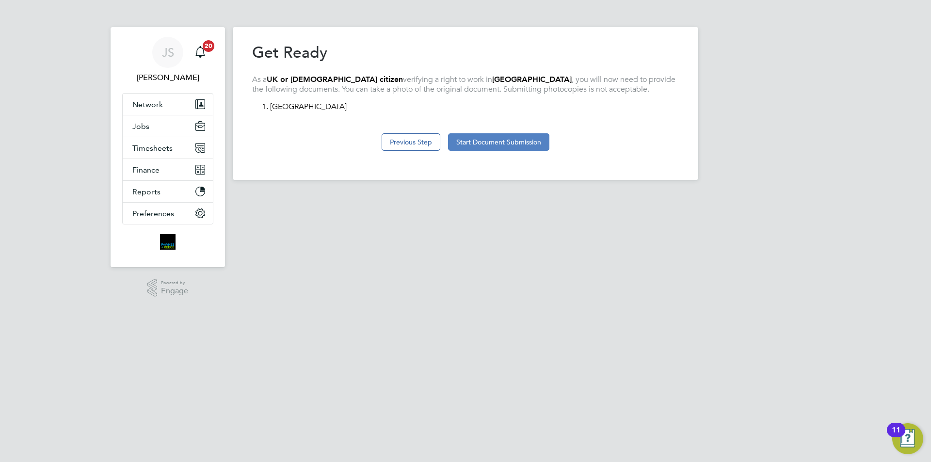
click at [497, 148] on button "Start Document Submission" at bounding box center [498, 141] width 101 height 17
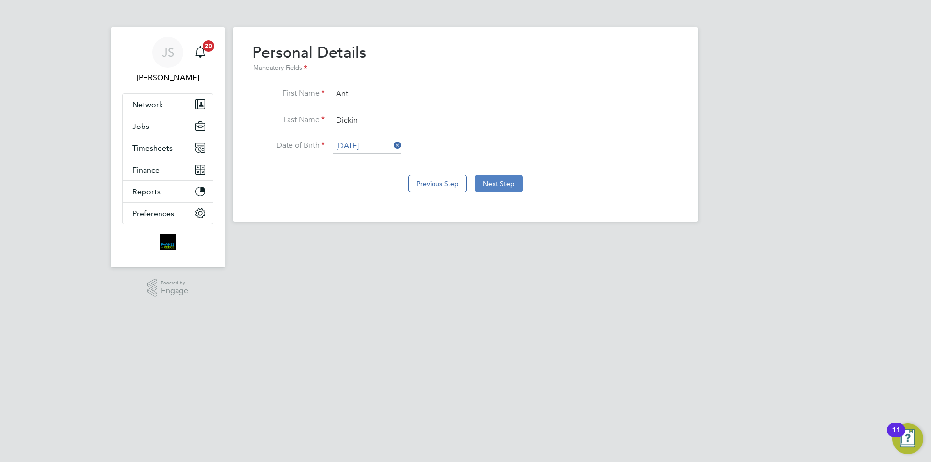
click at [492, 183] on button "Next Step" at bounding box center [499, 183] width 48 height 17
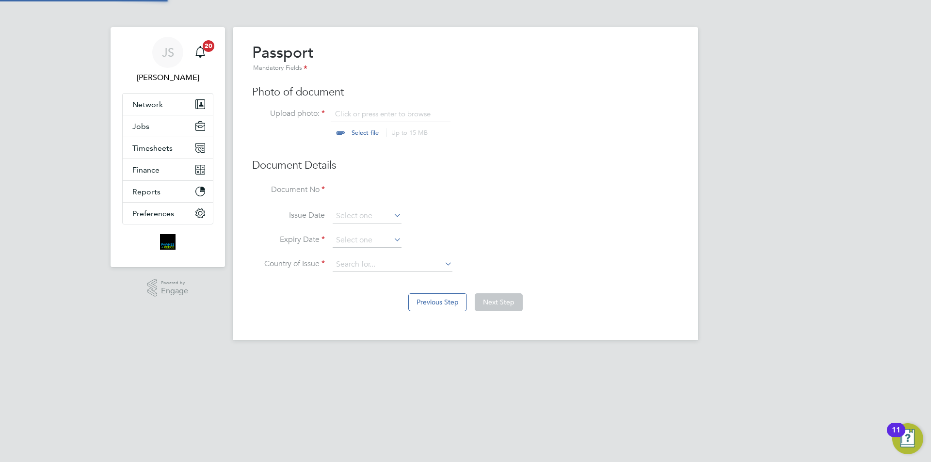
scroll to position [13, 120]
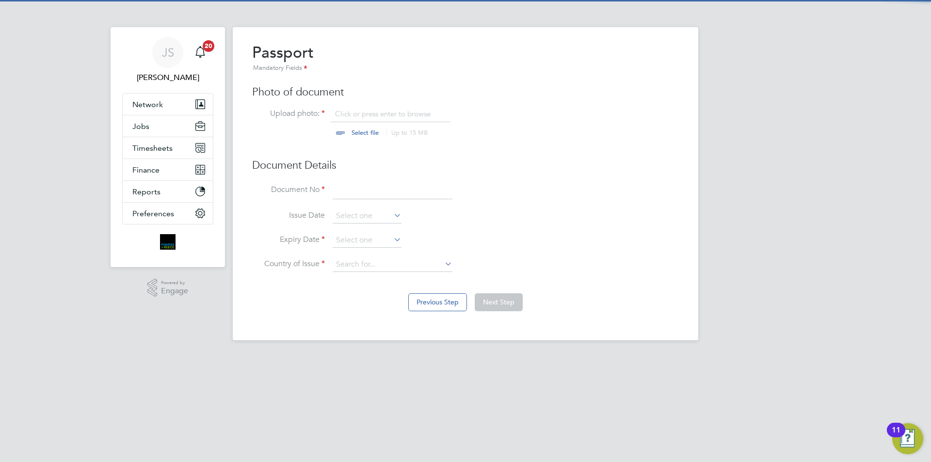
click at [369, 110] on input "file" at bounding box center [374, 123] width 152 height 29
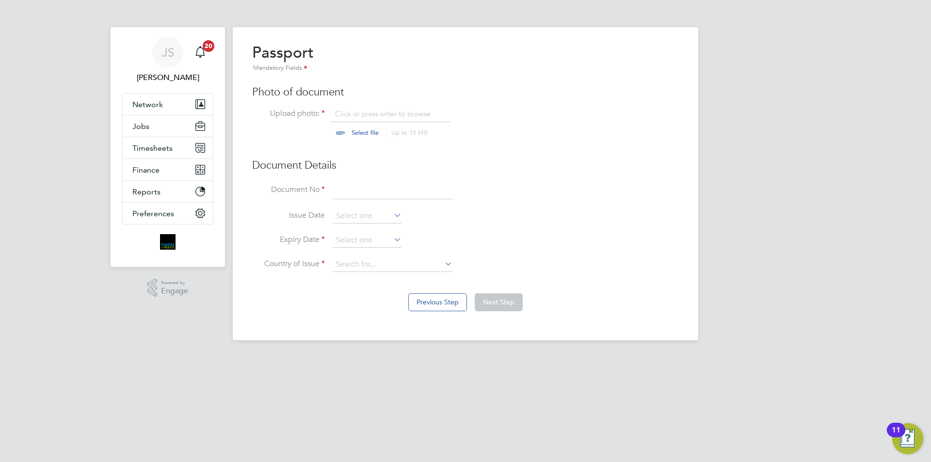
type input "C:\fakepath\pp stamped.pdf"
click at [405, 196] on input at bounding box center [393, 190] width 120 height 17
type input "123390597"
click at [361, 237] on input at bounding box center [367, 240] width 69 height 15
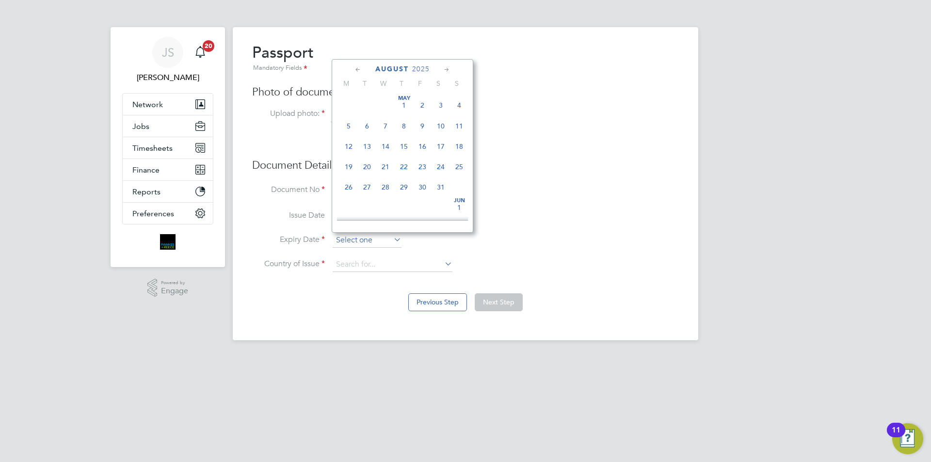
scroll to position [378, 0]
click at [414, 68] on span "2025" at bounding box center [420, 69] width 17 height 8
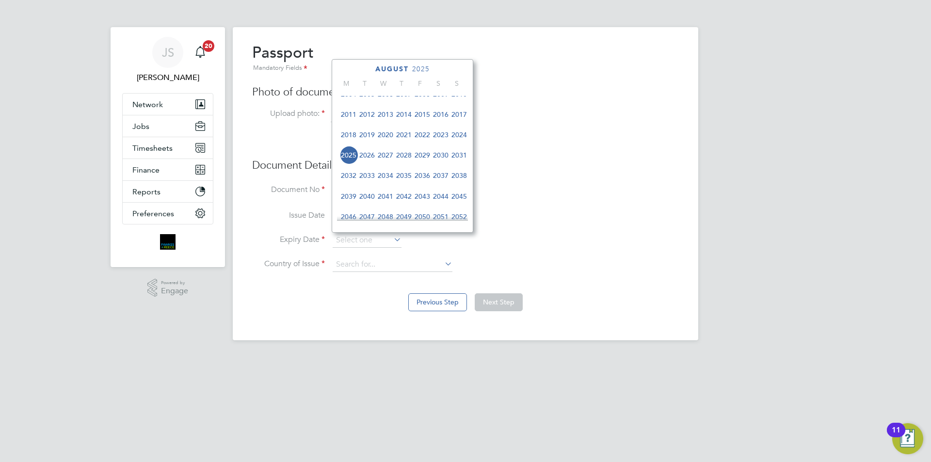
click at [346, 183] on span "2032" at bounding box center [348, 175] width 18 height 18
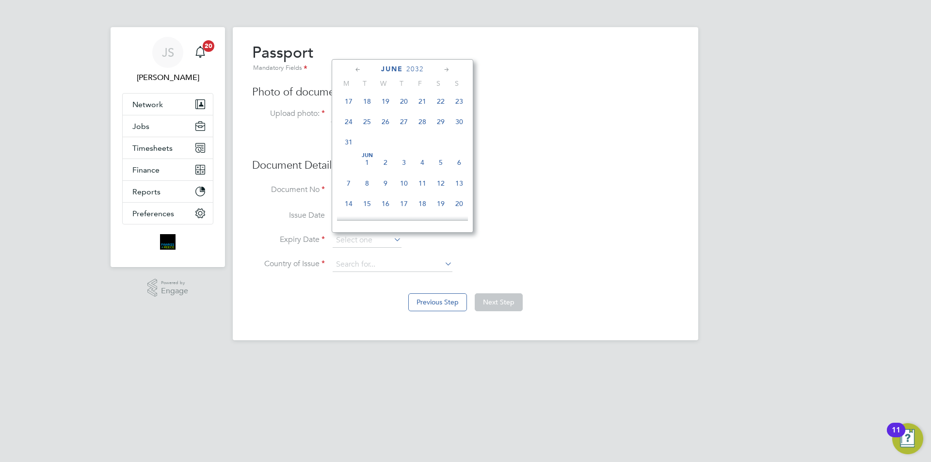
scroll to position [127, 0]
click at [406, 166] on span "29" at bounding box center [404, 162] width 18 height 18
type input "29 Apr 2032"
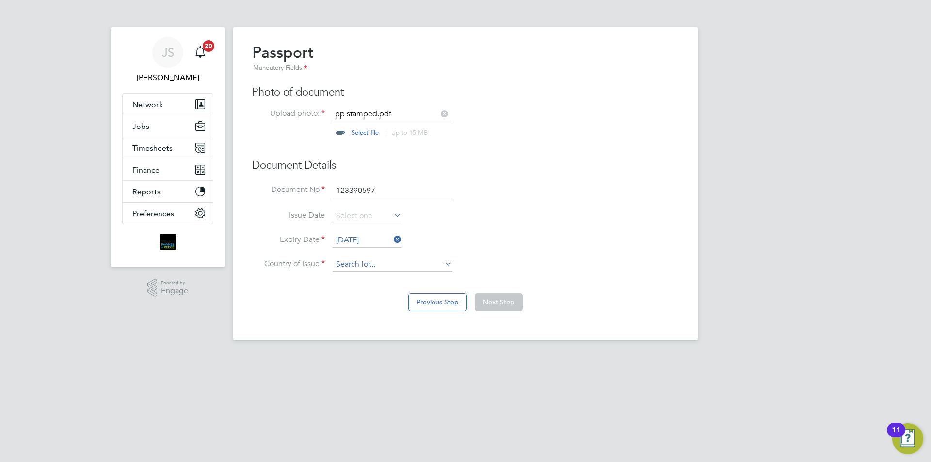
click at [382, 265] on input at bounding box center [393, 264] width 120 height 15
click at [378, 275] on li "United Ki ngdom" at bounding box center [392, 278] width 121 height 13
type input "United Kingdom"
click at [505, 307] on button "Next Step" at bounding box center [499, 301] width 48 height 17
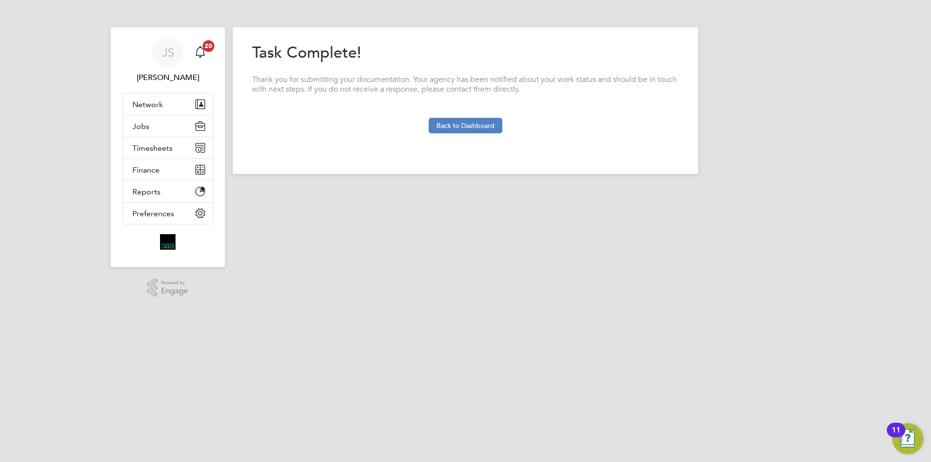
click at [482, 125] on button "Back to Dashboard" at bounding box center [466, 126] width 74 height 16
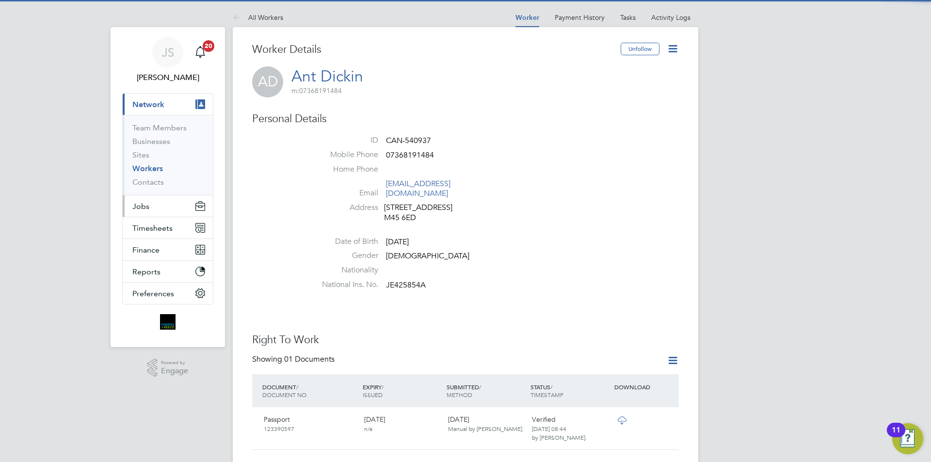
click at [137, 200] on button "Jobs" at bounding box center [168, 205] width 90 height 21
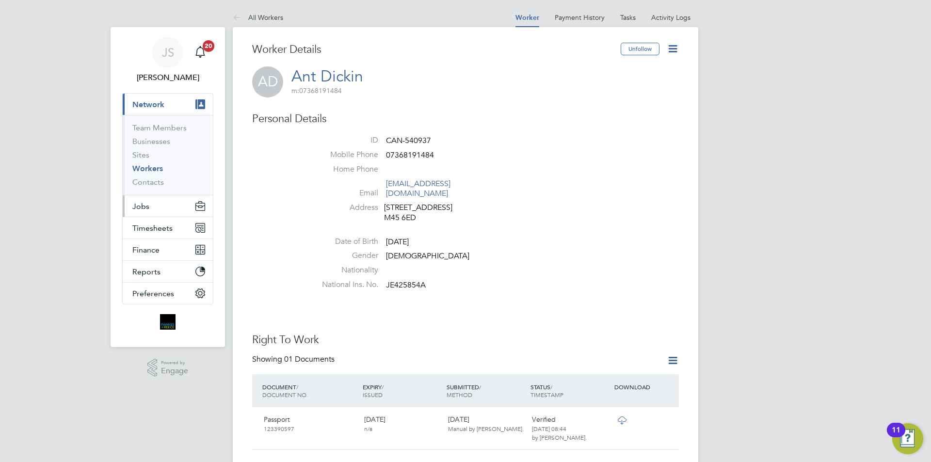
click at [143, 202] on span "Jobs" at bounding box center [140, 206] width 17 height 9
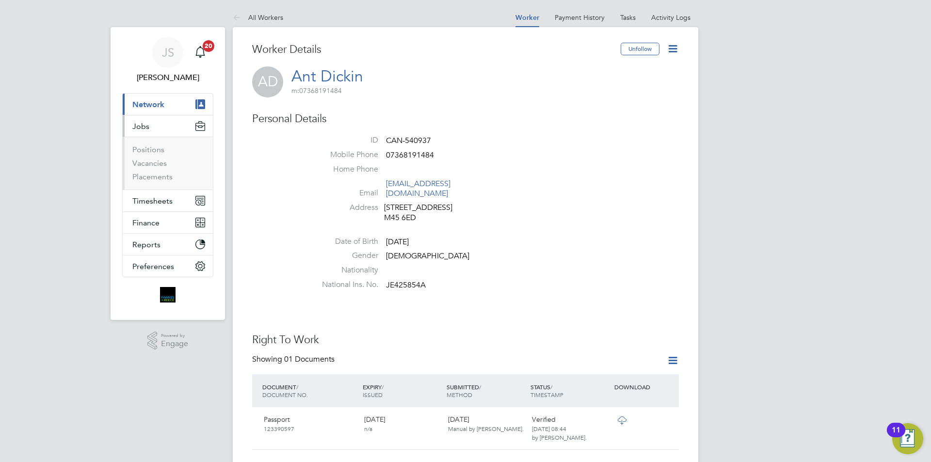
click at [160, 158] on li "Positions" at bounding box center [168, 152] width 73 height 14
click at [160, 162] on link "Vacancies" at bounding box center [149, 163] width 34 height 9
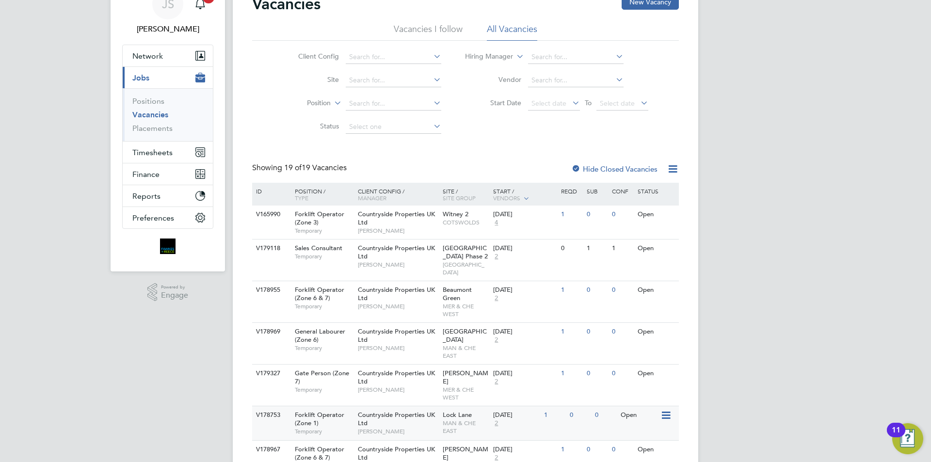
scroll to position [145, 0]
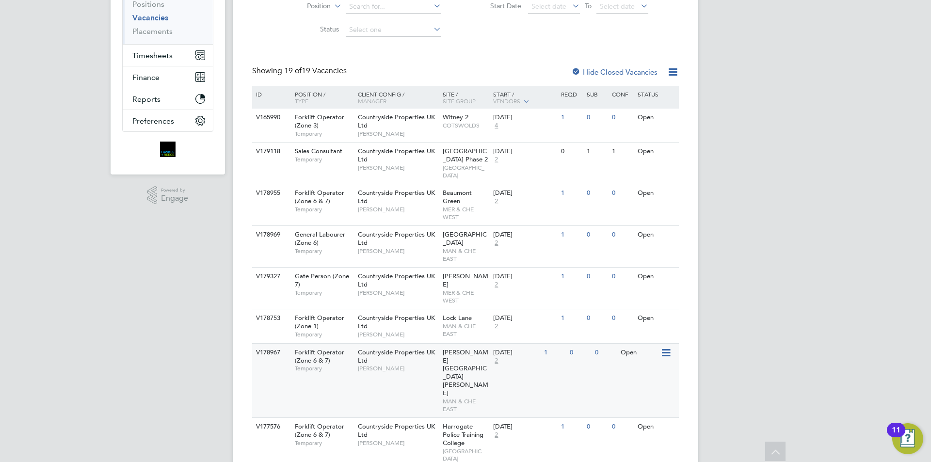
click at [384, 344] on div "Countryside Properties UK Ltd Andrew Charters" at bounding box center [397, 360] width 85 height 33
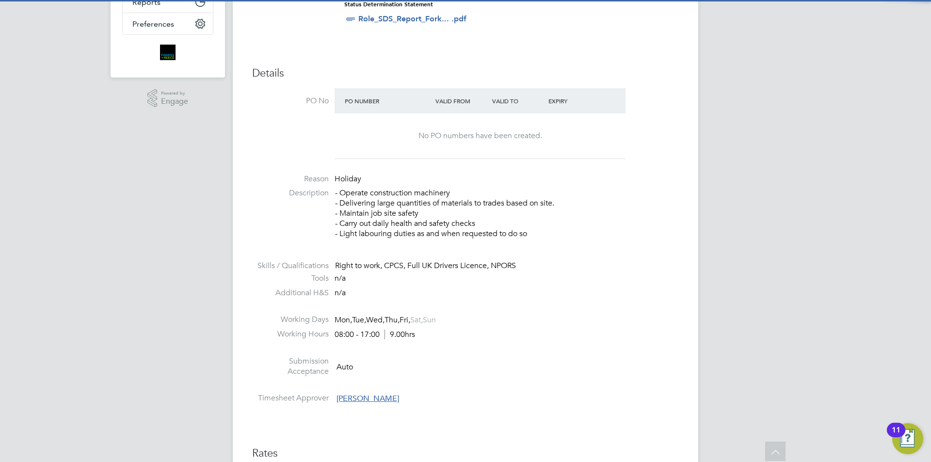
scroll to position [485, 0]
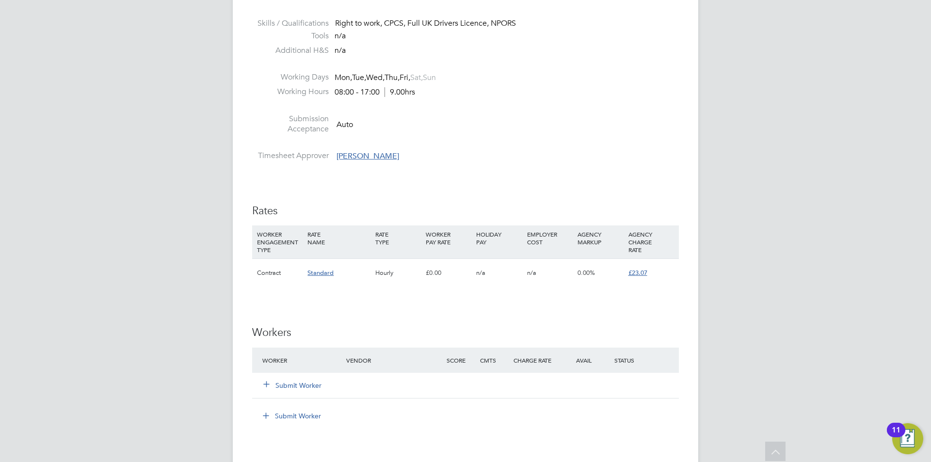
click at [299, 387] on button "Submit Worker" at bounding box center [293, 386] width 58 height 10
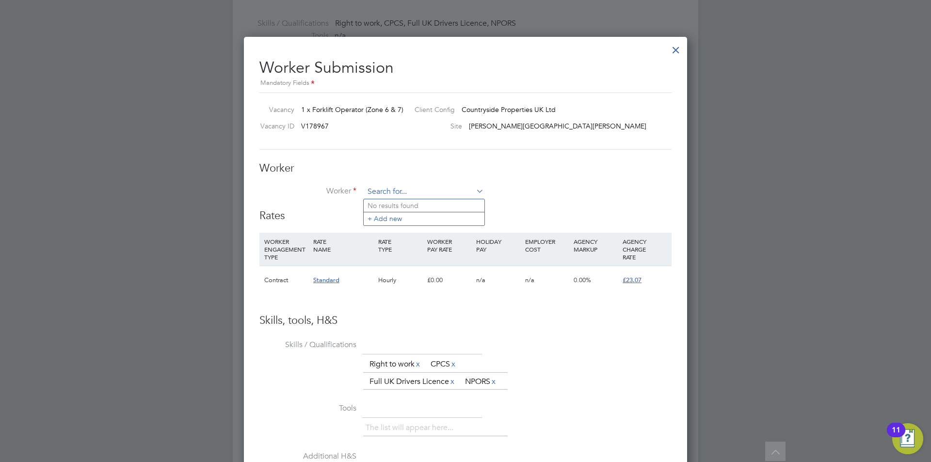
scroll to position [0, 0]
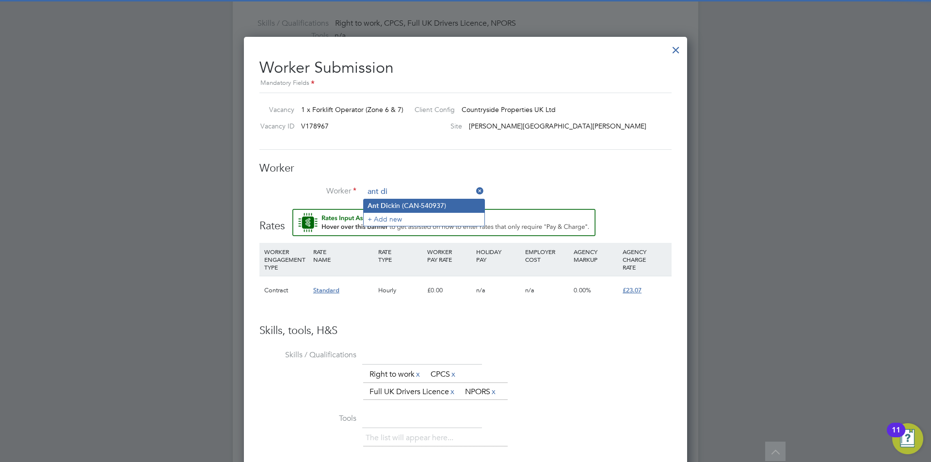
click at [407, 204] on li "Ant Di ckin (CAN-540937)" at bounding box center [424, 205] width 121 height 13
type input "[PERSON_NAME] (CAN-540937)"
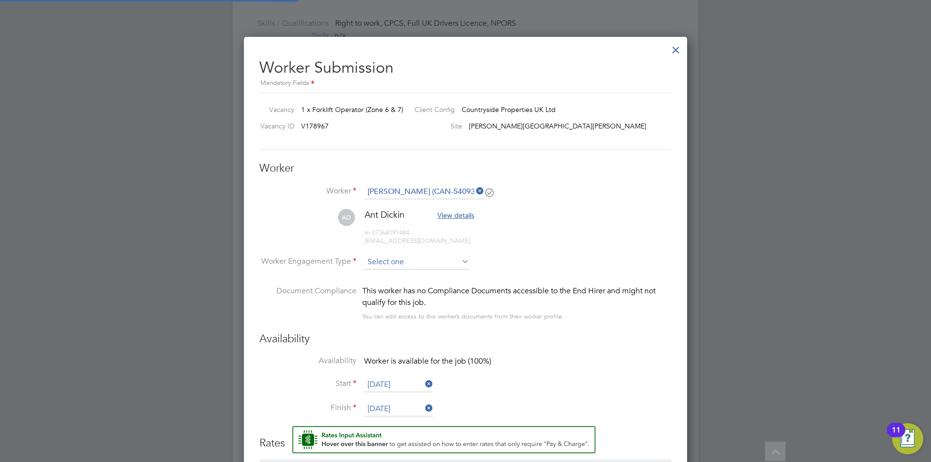
scroll to position [831, 444]
click at [401, 266] on input at bounding box center [416, 263] width 105 height 15
click at [388, 275] on li "Contract" at bounding box center [417, 276] width 106 height 13
type input "Contract"
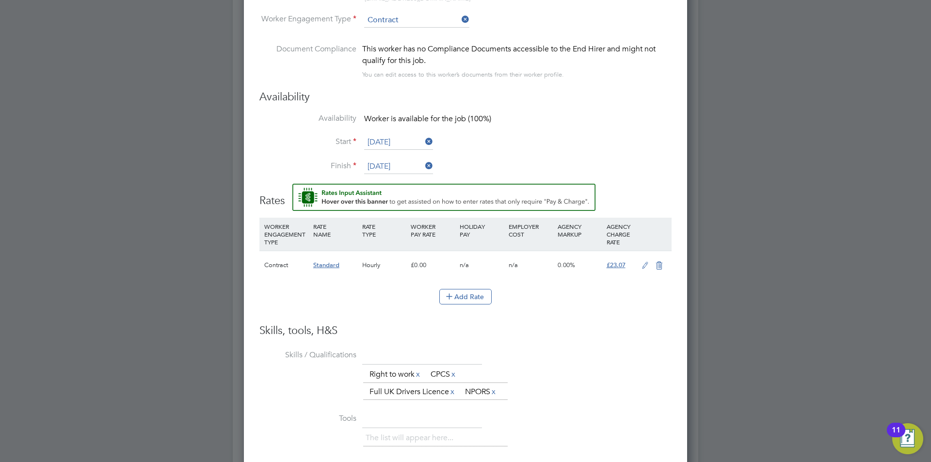
click at [647, 267] on icon at bounding box center [645, 266] width 12 height 8
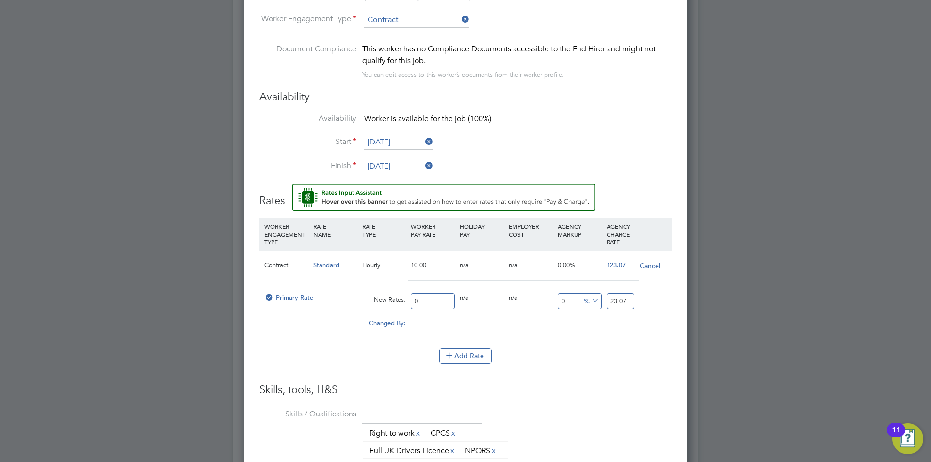
click at [428, 302] on input "0" at bounding box center [433, 301] width 44 height 16
type input "2"
type input "20"
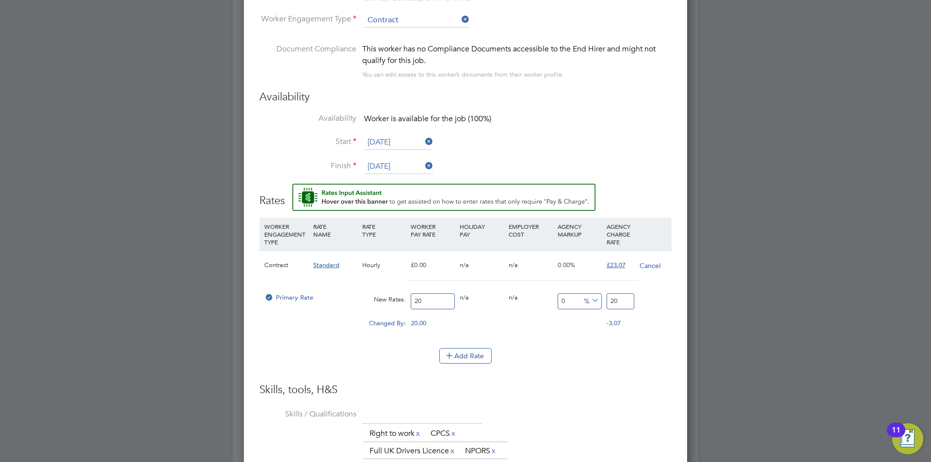
type input "20"
click at [581, 303] on div "Primary Rate New Rates: 20 0 n/a 0 n/a 0 0 % 20" at bounding box center [465, 302] width 412 height 26
type input "-90"
type input "2"
type input "15"
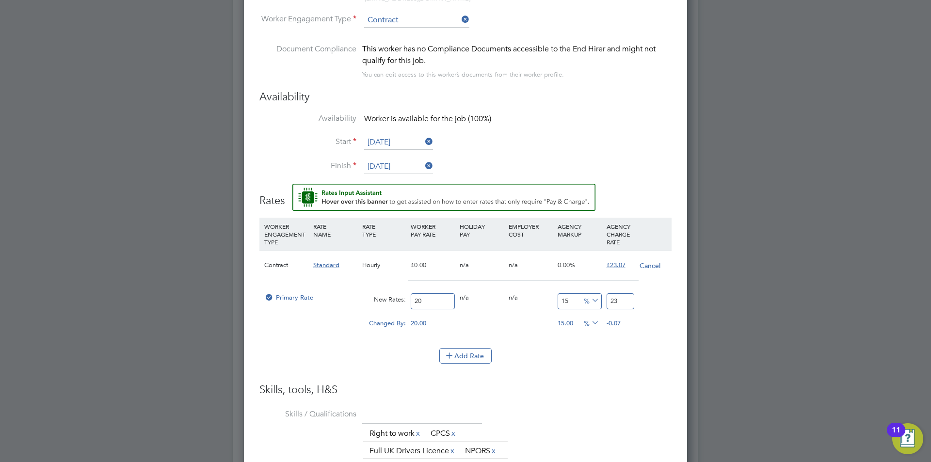
type input "23.0"
type input "15.35"
type input "23.07"
click at [627, 339] on li "WORKER ENGAGEMENT TYPE RATE NAME RATE TYPE WORKER PAY RATE HOLIDAY PAY EMPLOYER…" at bounding box center [465, 283] width 412 height 130
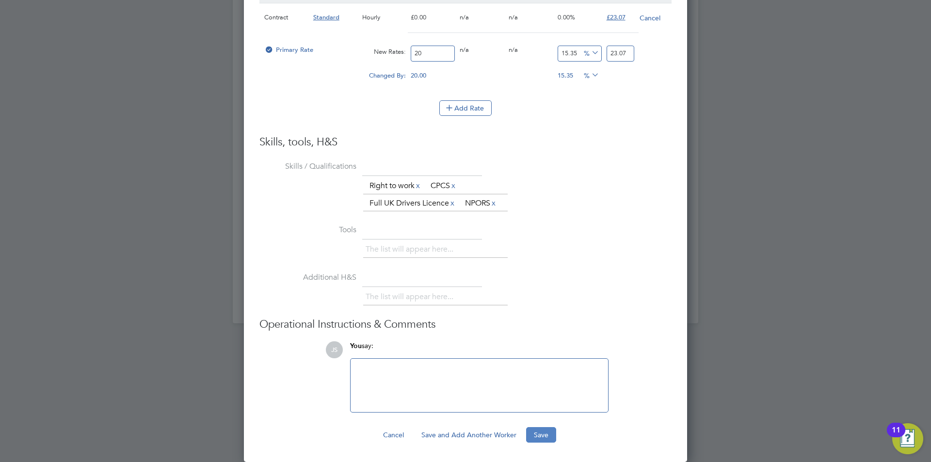
click at [543, 435] on button "Save" at bounding box center [541, 435] width 30 height 16
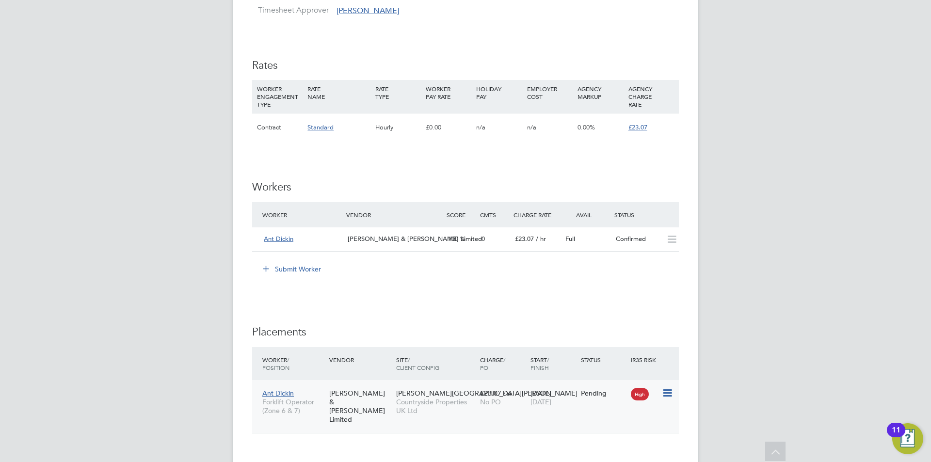
click at [668, 395] on icon at bounding box center [667, 393] width 10 height 12
drag, startPoint x: 617, startPoint y: 450, endPoint x: 623, endPoint y: 445, distance: 7.6
click at [616, 450] on li "Start" at bounding box center [637, 453] width 69 height 14
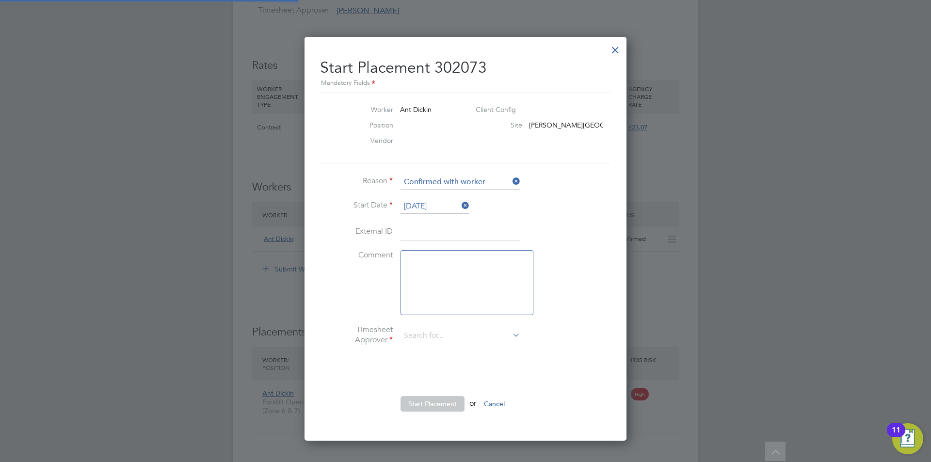
type input "[PERSON_NAME]"
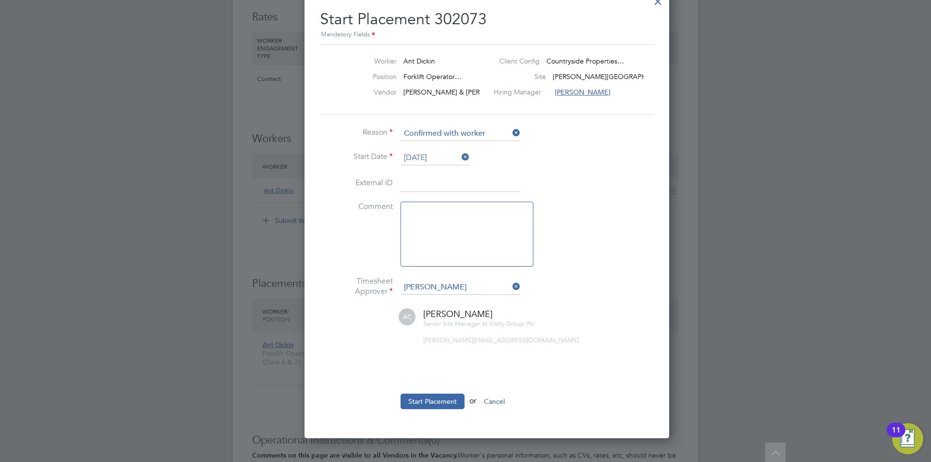
click at [446, 266] on textarea at bounding box center [467, 234] width 133 height 65
type textarea "checked in on site"
click at [433, 399] on button "Start Placement" at bounding box center [433, 402] width 64 height 16
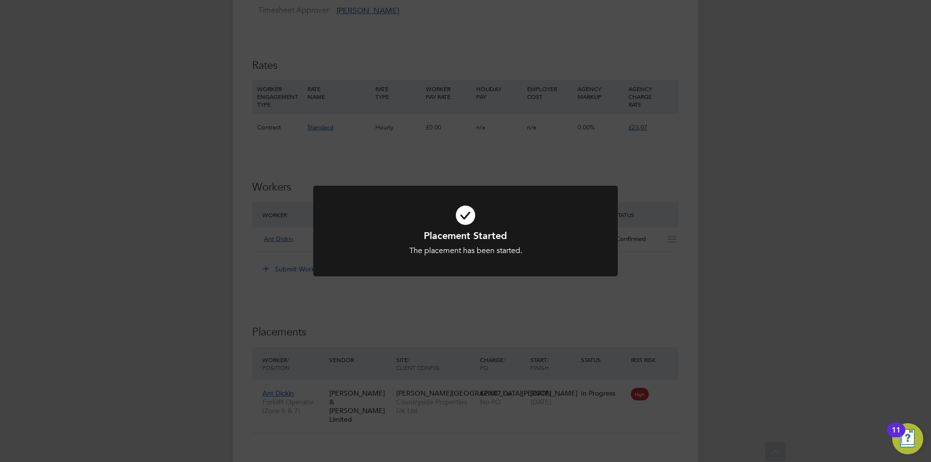
click at [600, 298] on div "Placement Started The placement has been started. Cancel Okay" at bounding box center [465, 231] width 931 height 462
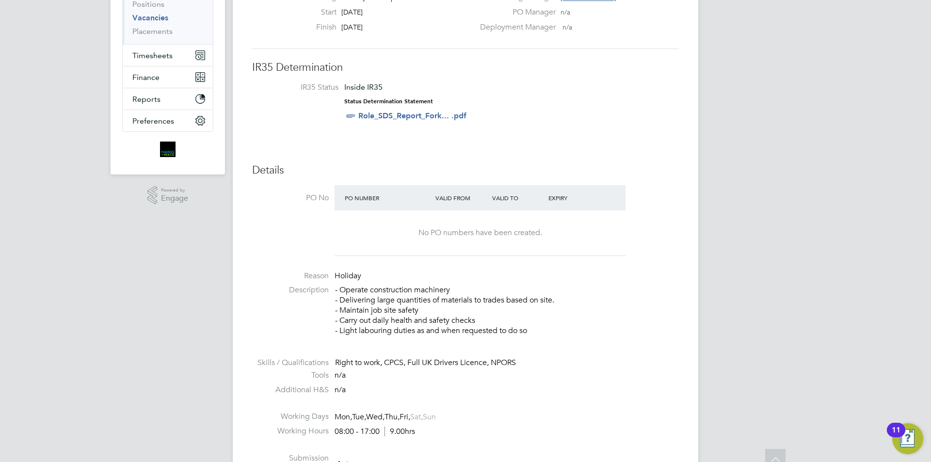
scroll to position [0, 0]
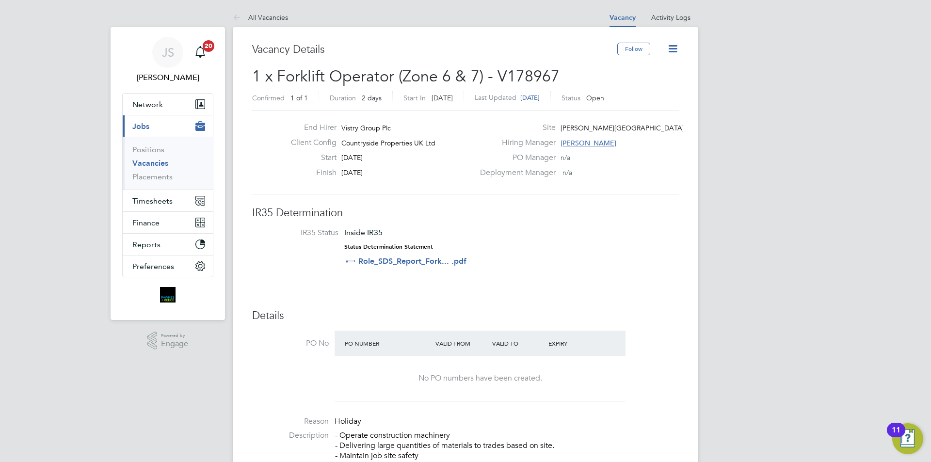
click at [675, 48] on icon at bounding box center [673, 49] width 12 height 12
click at [638, 83] on li "Update Status" at bounding box center [649, 86] width 56 height 14
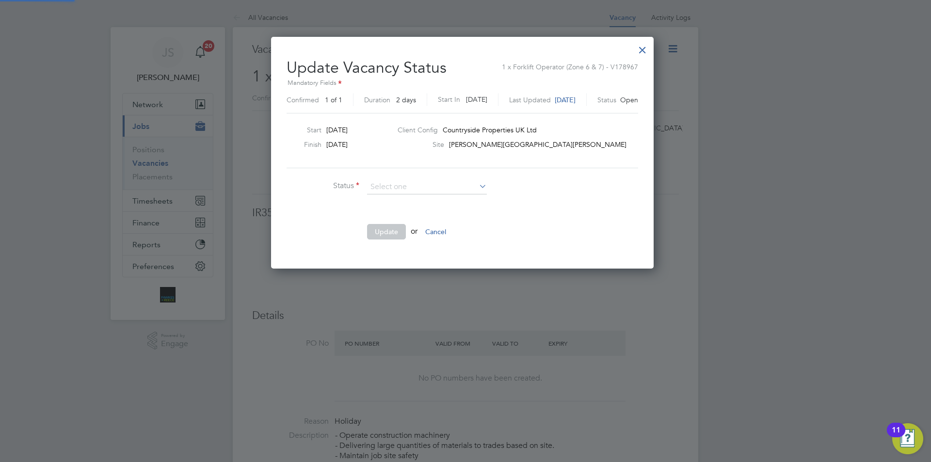
scroll to position [231, 388]
click at [380, 210] on li "Closed" at bounding box center [427, 213] width 121 height 13
type input "Closed"
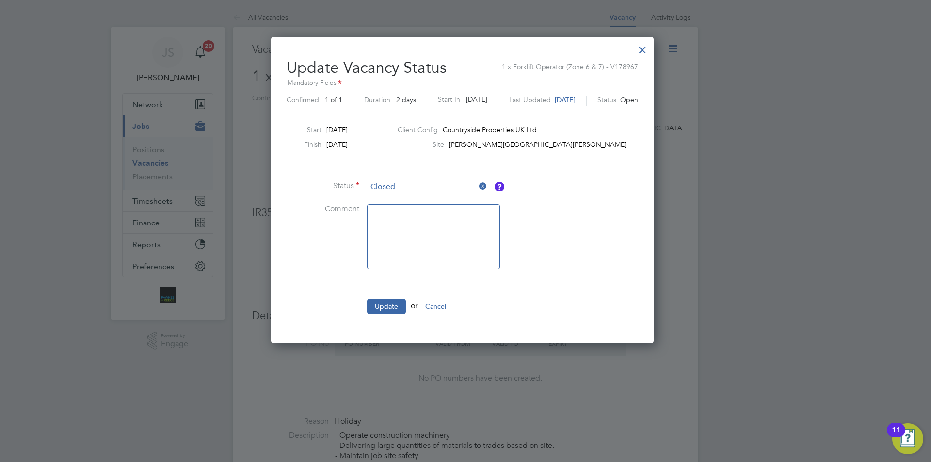
scroll to position [306, 388]
click at [387, 307] on button "Update" at bounding box center [386, 307] width 39 height 16
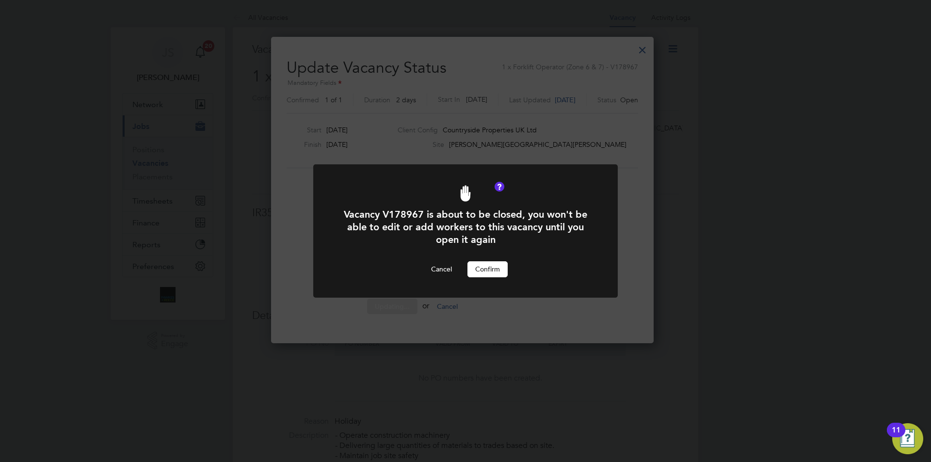
click at [497, 267] on button "Confirm" at bounding box center [487, 269] width 40 height 16
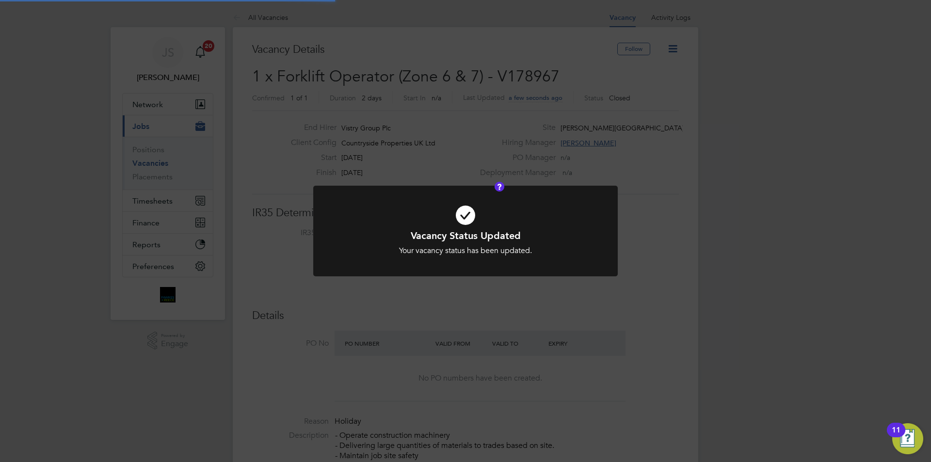
scroll to position [29, 68]
